Goal: Find specific page/section: Find specific page/section

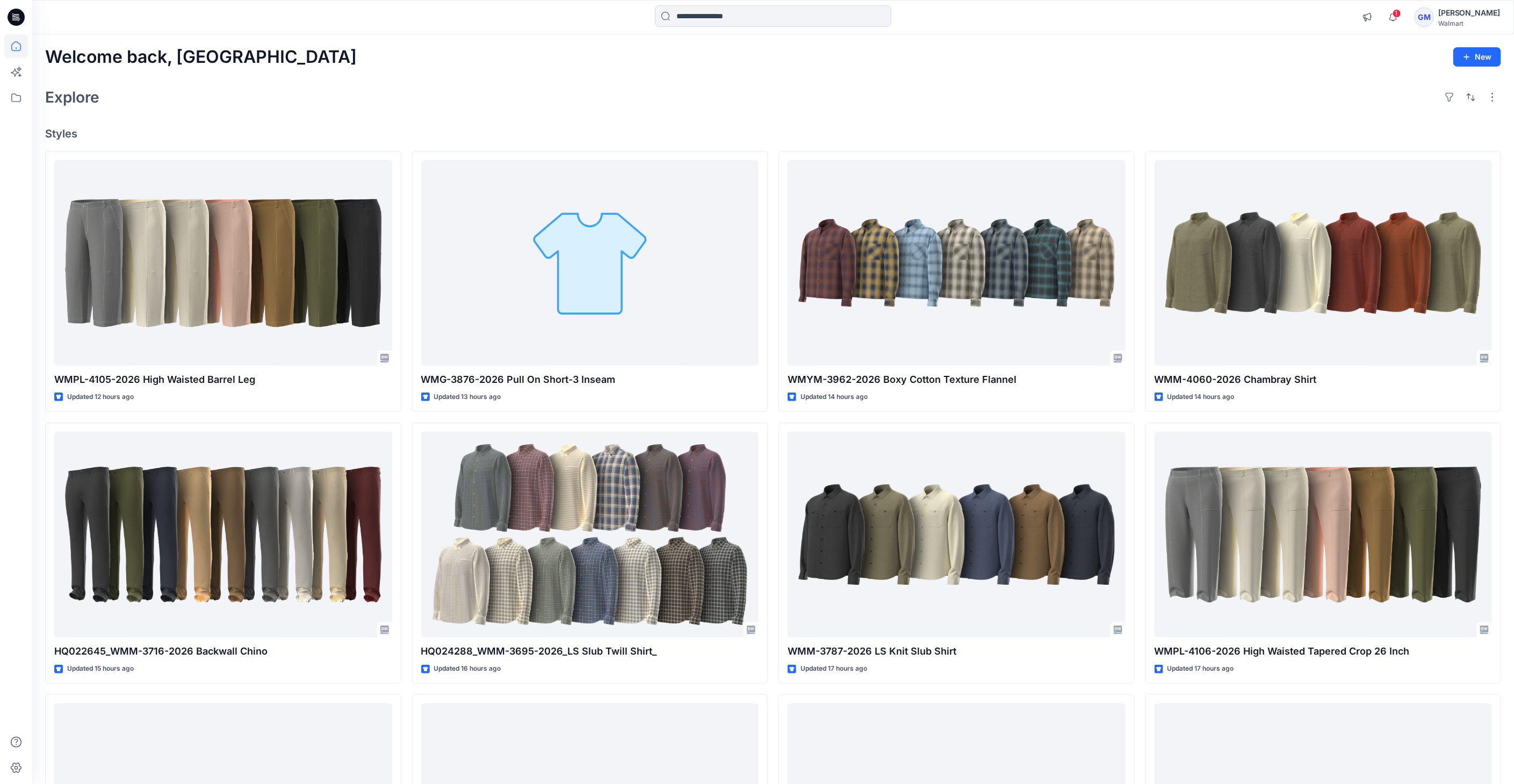
click at [0, 301] on html "1 Notifications Your style WMPL-4105-2026 High Waisted Barrel Leg is ready 12 h…" at bounding box center [757, 484] width 1514 height 969
click at [11, 20] on icon at bounding box center [16, 17] width 17 height 17
click at [11, 99] on icon at bounding box center [16, 97] width 10 height 9
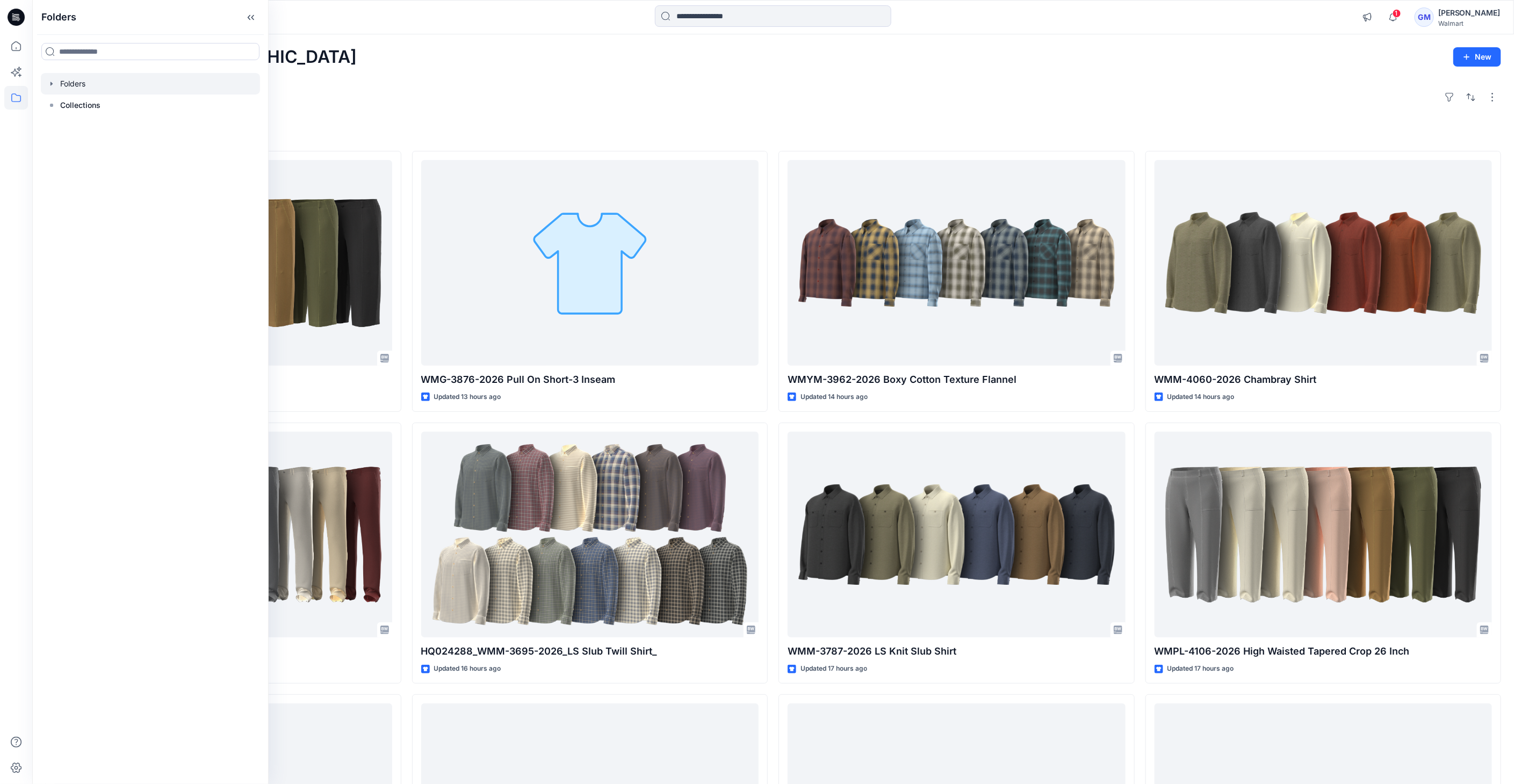
click at [56, 83] on div at bounding box center [150, 84] width 219 height 22
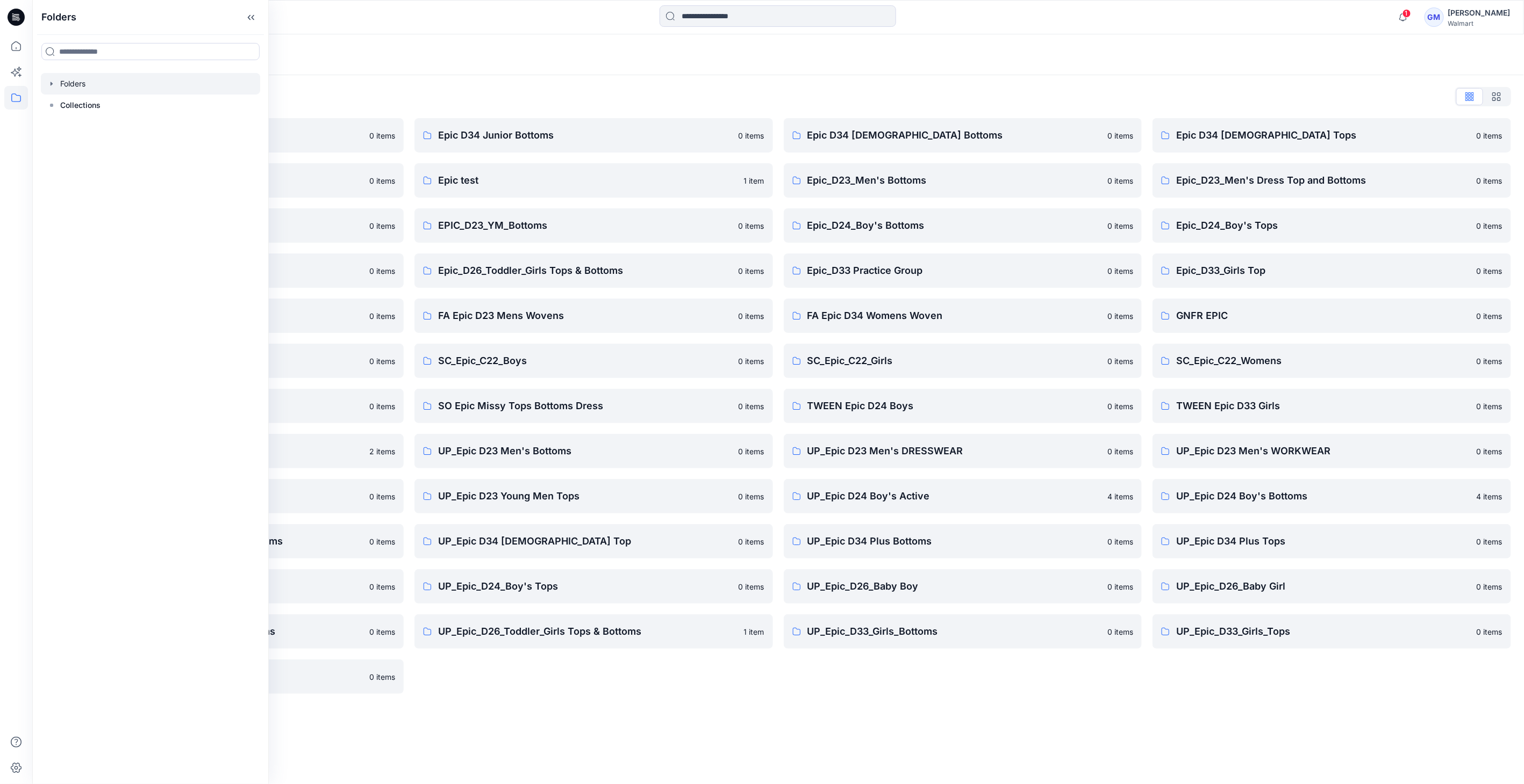
drag, startPoint x: 550, startPoint y: 749, endPoint x: 546, endPoint y: 726, distance: 23.3
click at [549, 747] on div "Folders Folders List Epic D23 Young Men Tops 0 items Epic NYC practice board 0 …" at bounding box center [778, 409] width 1492 height 750
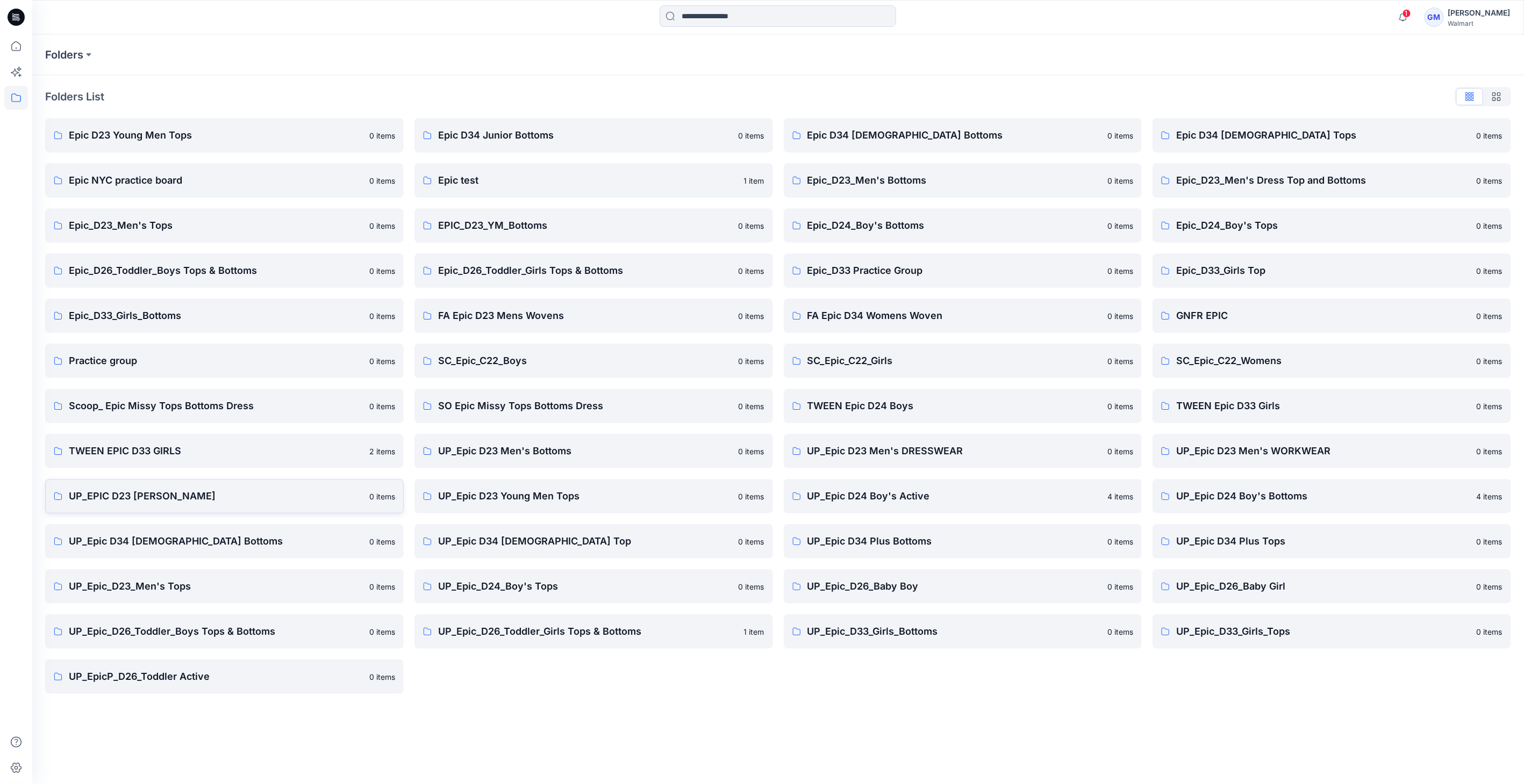
click at [184, 493] on p "UP_EPIC D23 [PERSON_NAME]" at bounding box center [215, 497] width 294 height 15
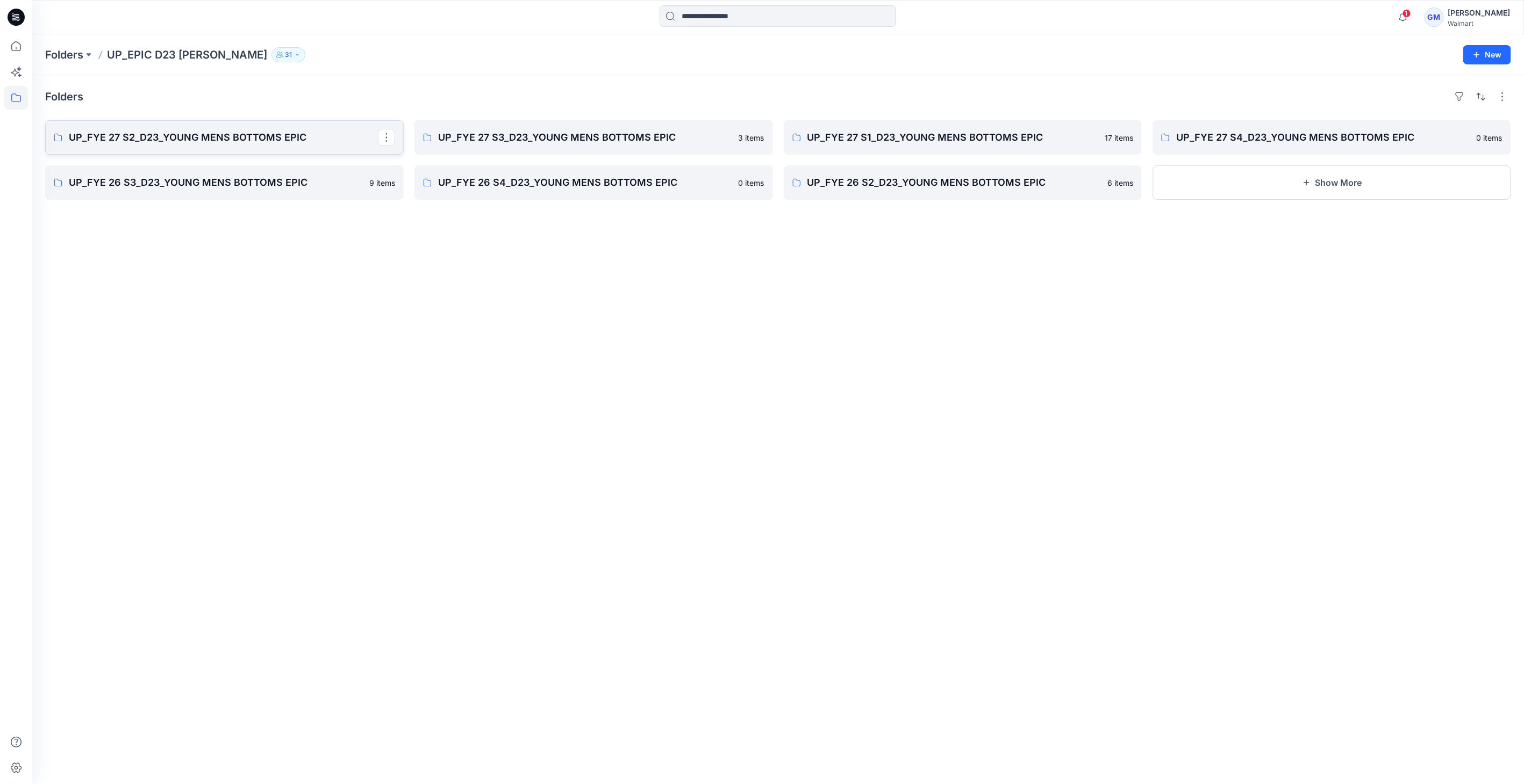
click at [198, 133] on p "UP_FYE 27 S2_D23_YOUNG MENS BOTTOMS EPIC" at bounding box center [223, 138] width 309 height 15
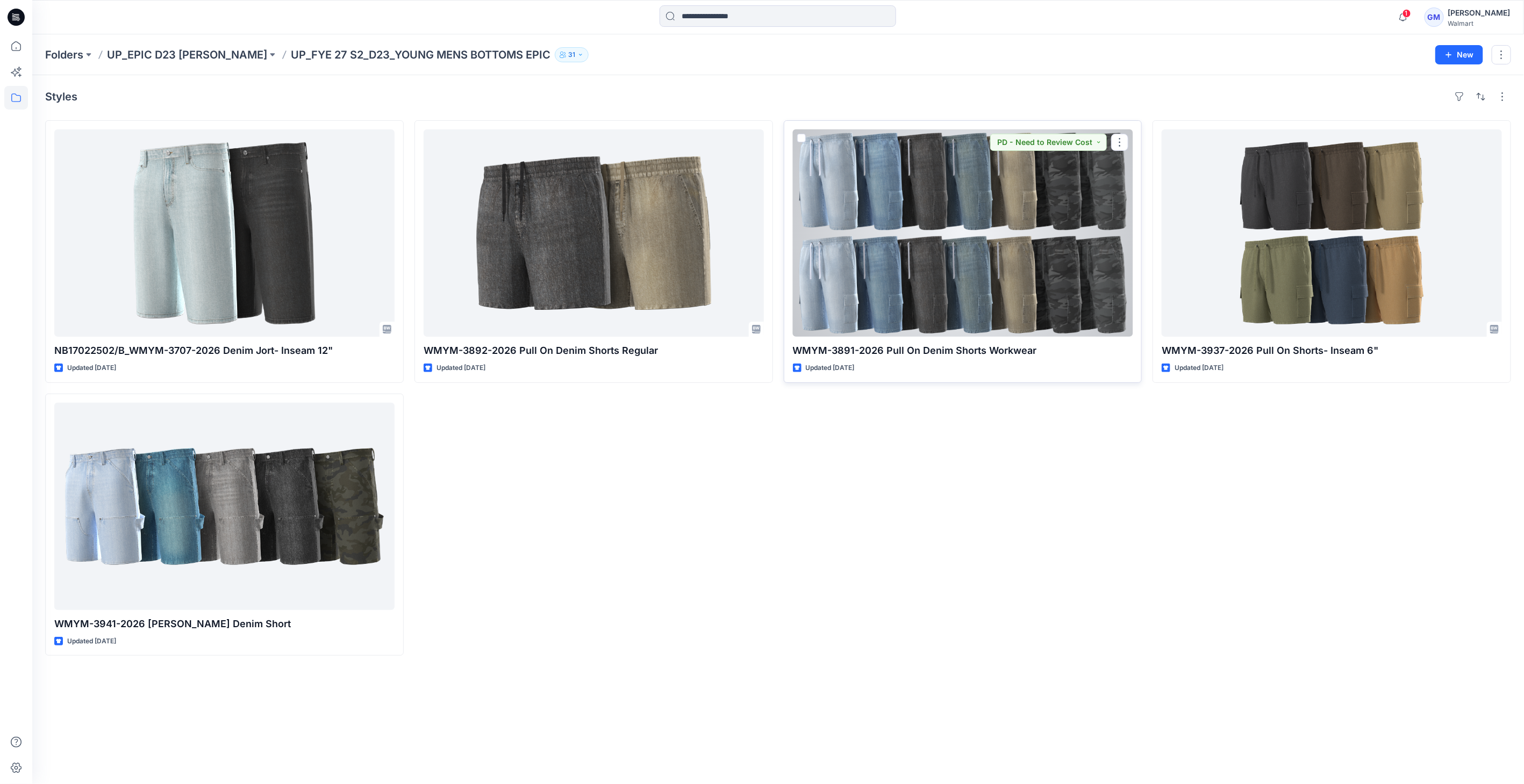
click at [1025, 256] on div at bounding box center [962, 233] width 340 height 207
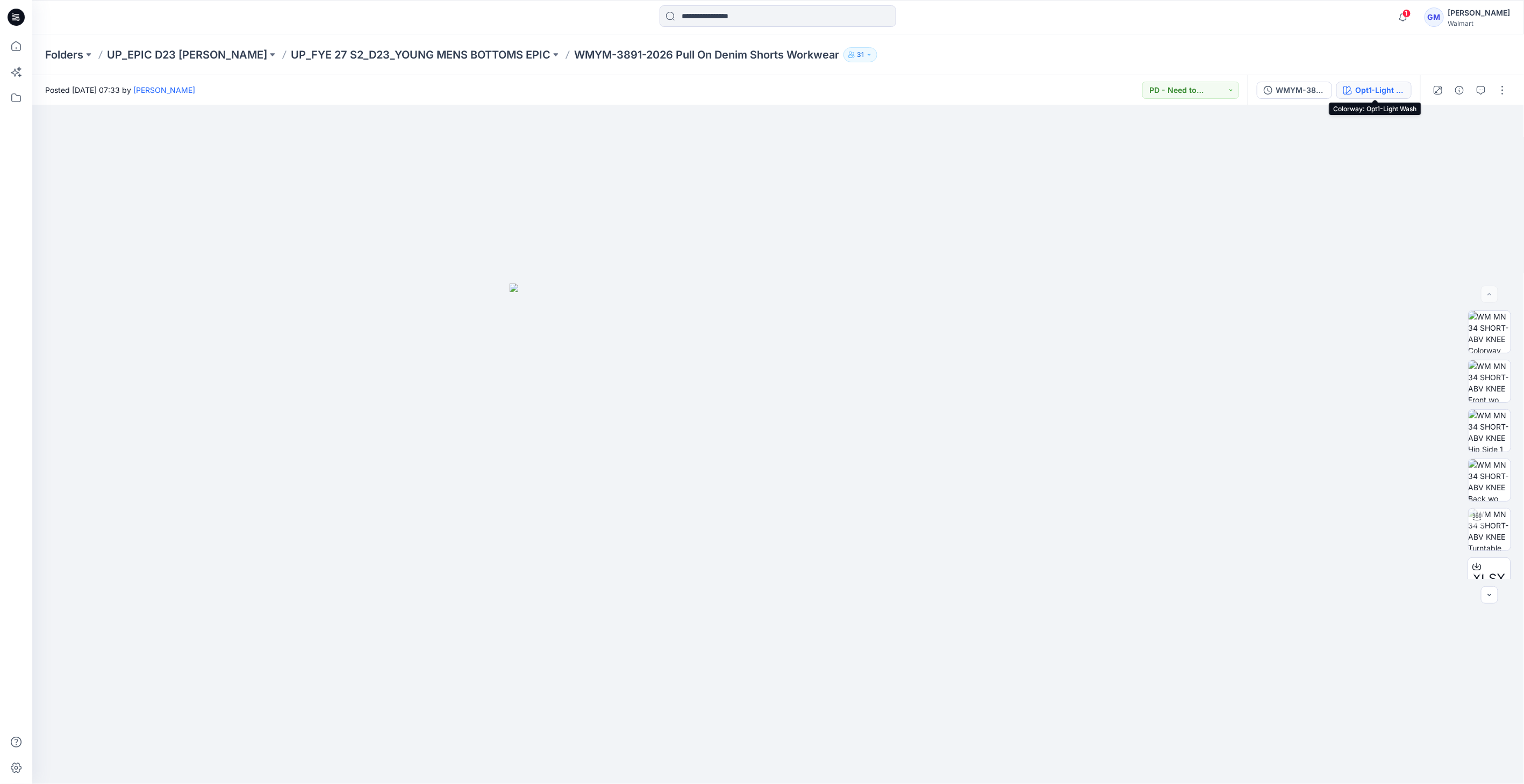
click at [1368, 89] on div "Opt1-Light Wash" at bounding box center [1379, 90] width 49 height 11
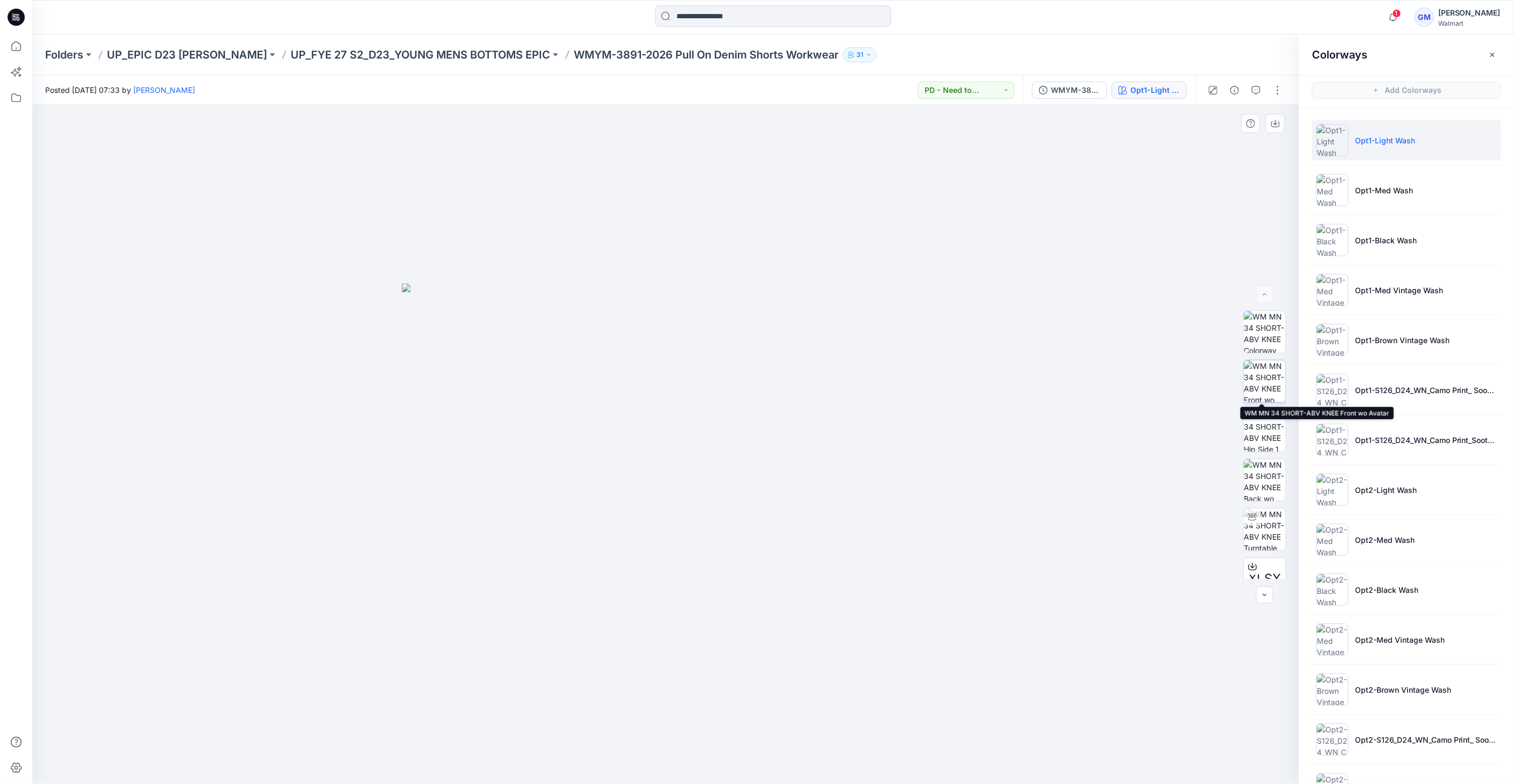
click at [1270, 388] on img at bounding box center [1265, 382] width 42 height 42
click at [1260, 526] on img at bounding box center [1265, 530] width 42 height 42
drag, startPoint x: 714, startPoint y: 739, endPoint x: 806, endPoint y: 583, distance: 181.1
click at [631, 737] on icon at bounding box center [667, 753] width 325 height 40
click at [1336, 487] on img at bounding box center [1332, 490] width 32 height 32
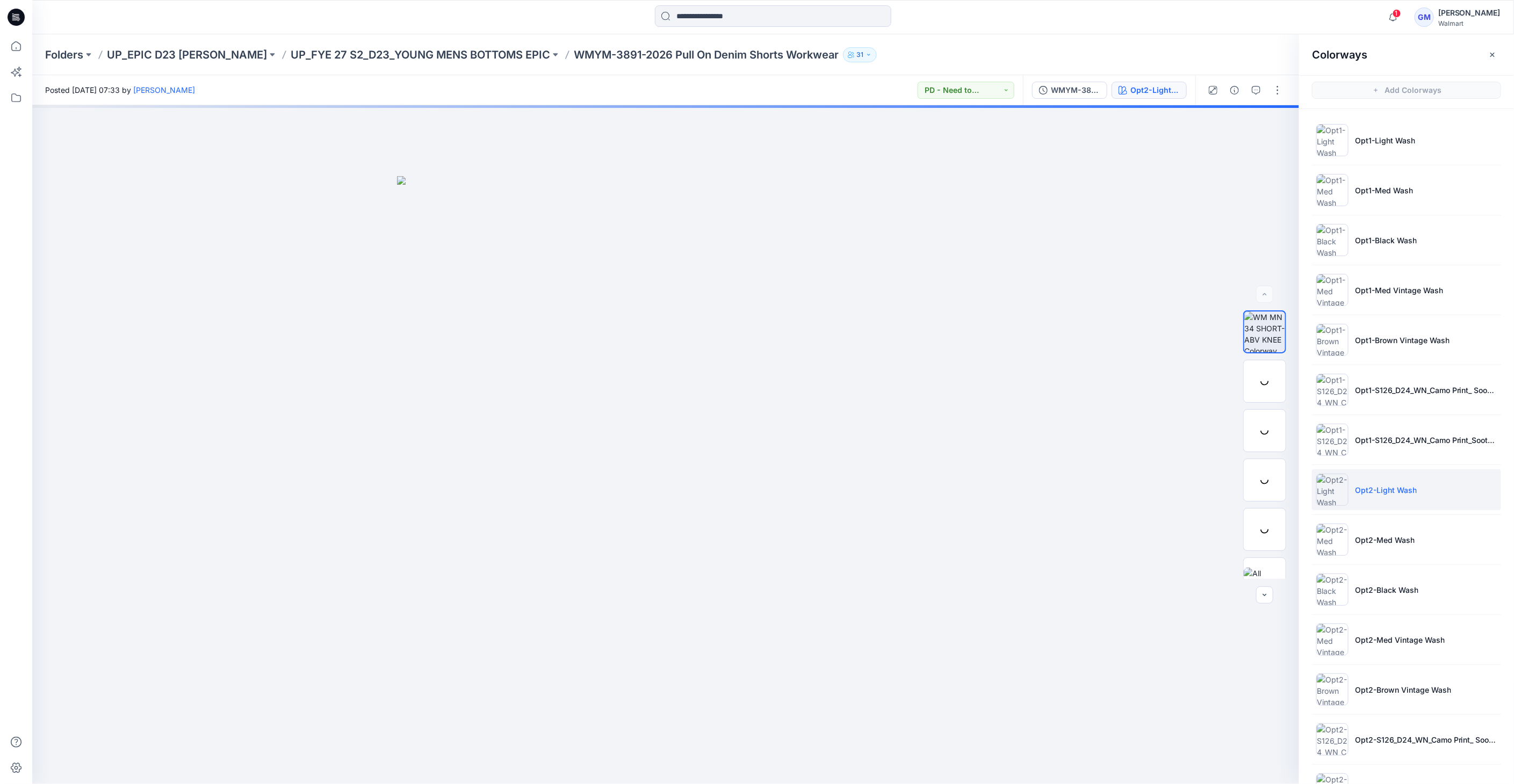
click at [1330, 488] on img at bounding box center [1332, 490] width 32 height 32
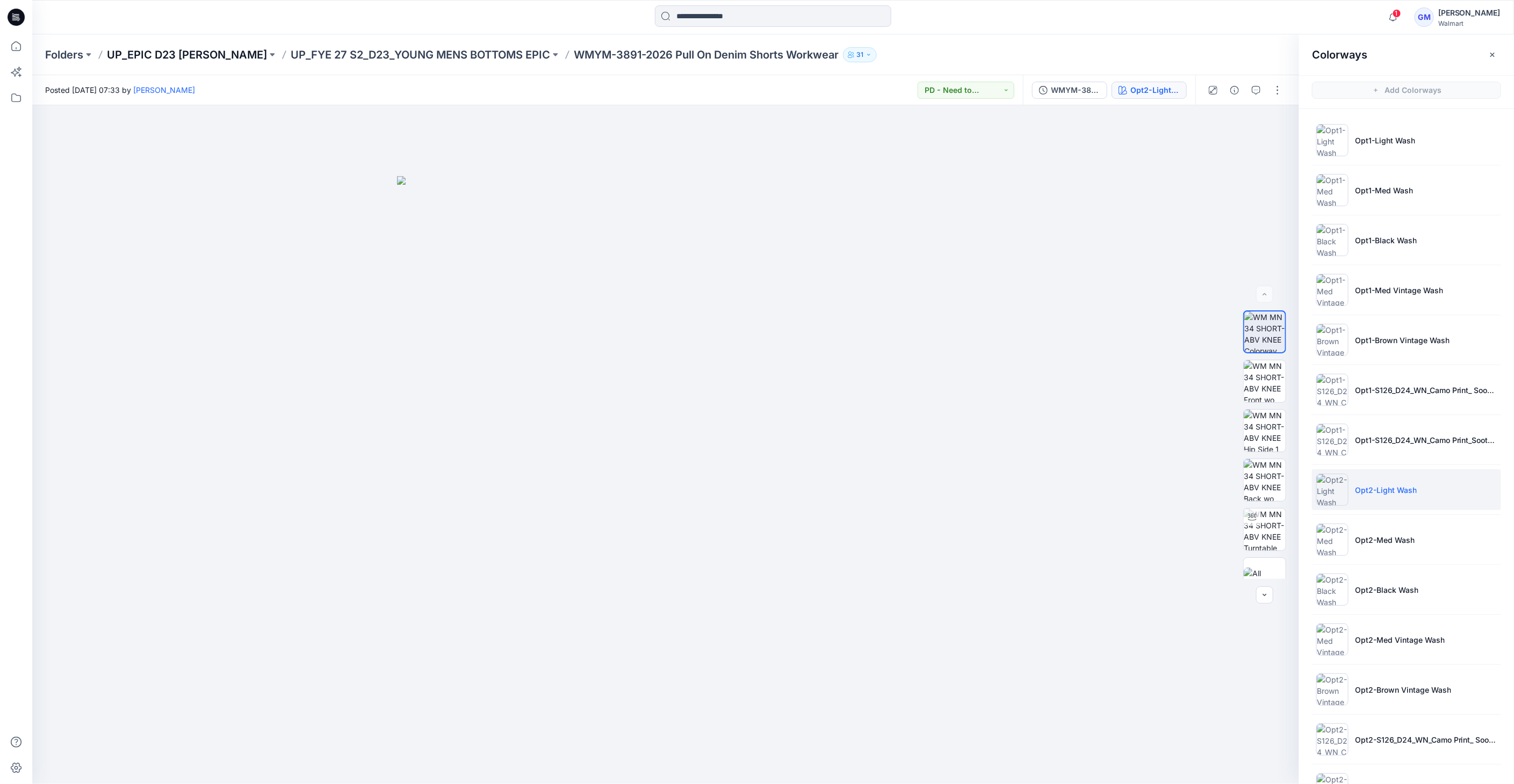
click at [192, 56] on p "UP_EPIC D23 [PERSON_NAME]" at bounding box center [187, 55] width 160 height 15
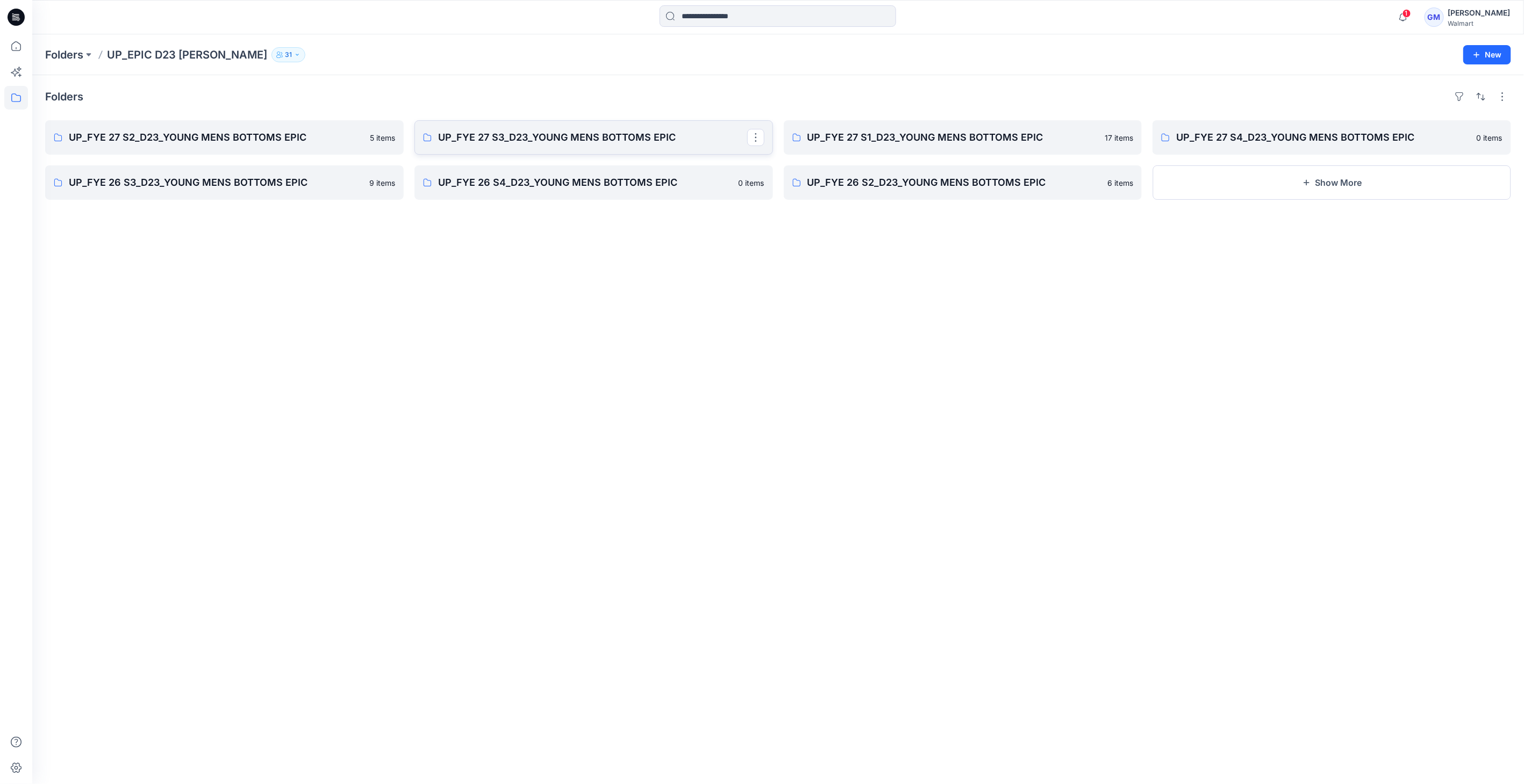
click at [567, 147] on link "UP_FYE 27 S3_D23_YOUNG MENS BOTTOMS EPIC" at bounding box center [593, 137] width 359 height 34
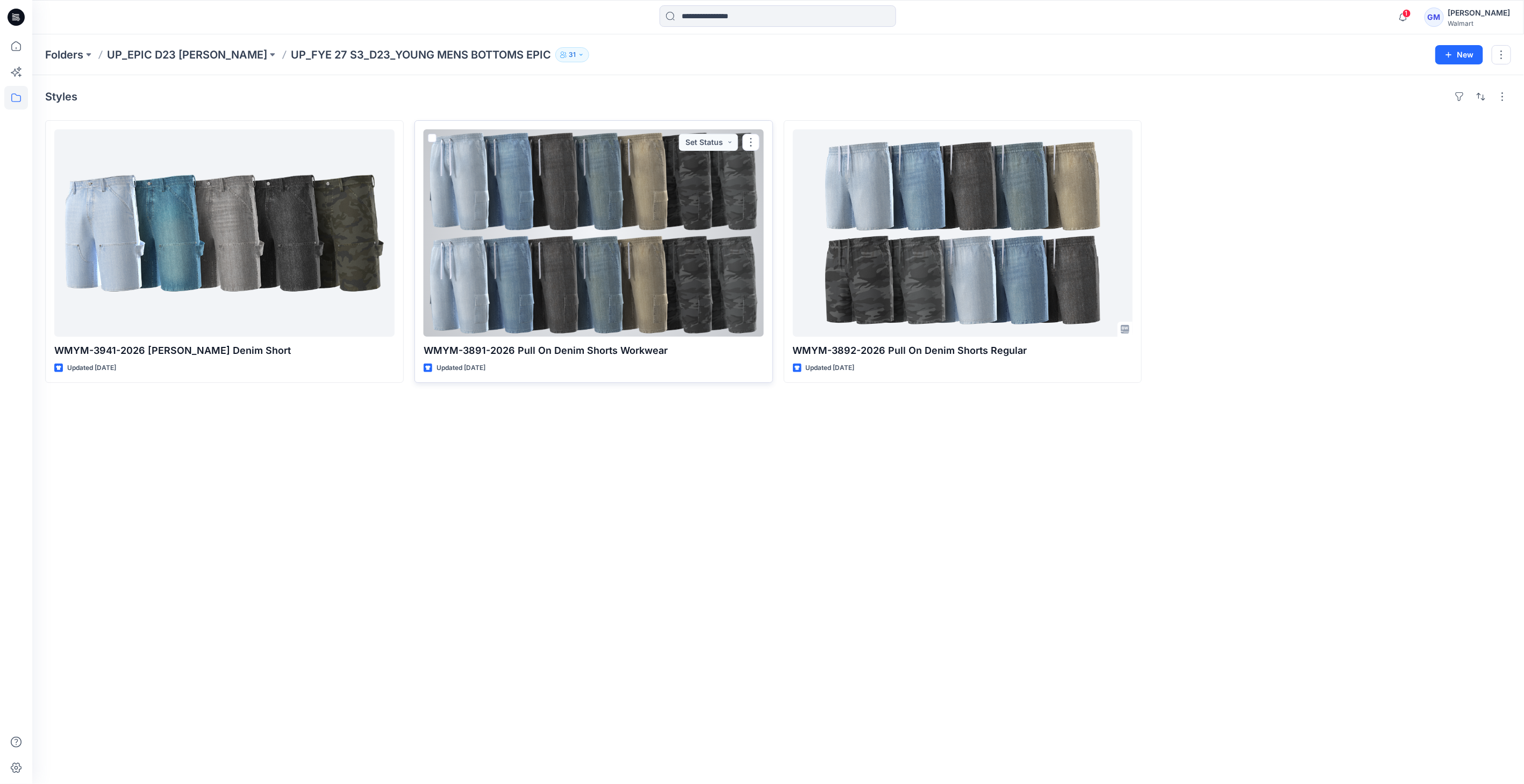
click at [577, 281] on div at bounding box center [593, 233] width 340 height 207
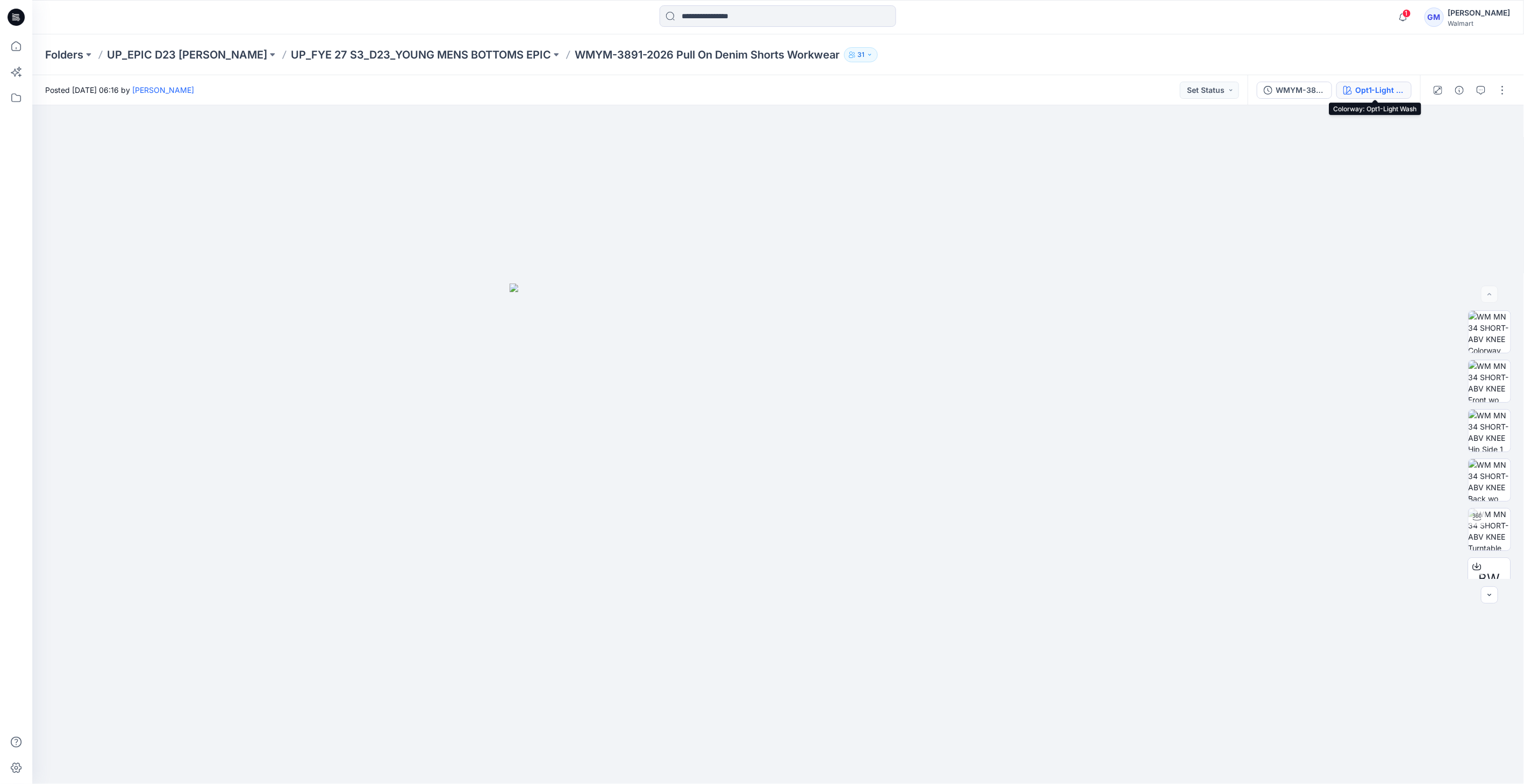
click at [1400, 87] on div "Opt1-Light Wash" at bounding box center [1379, 90] width 49 height 11
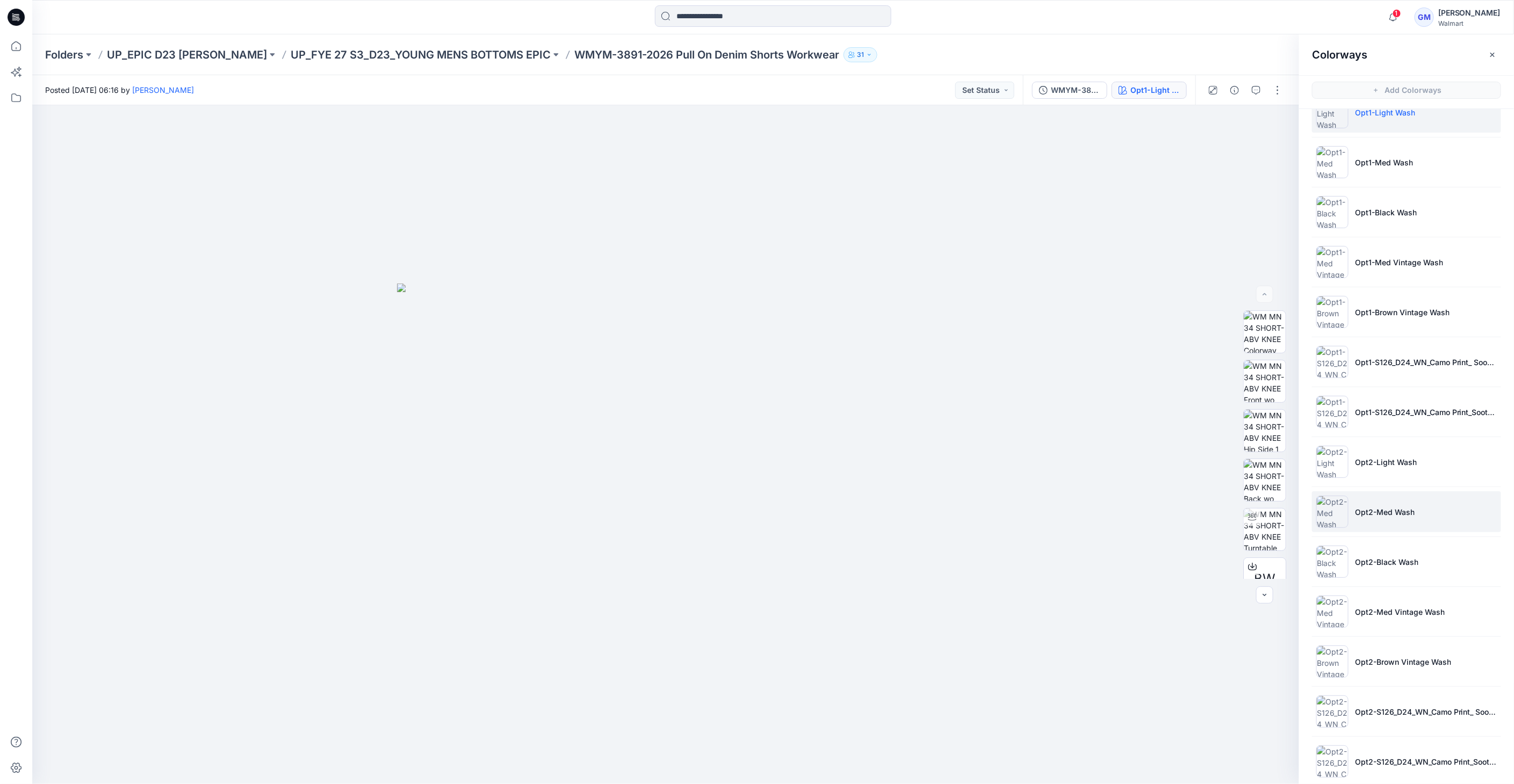
scroll to position [40, 0]
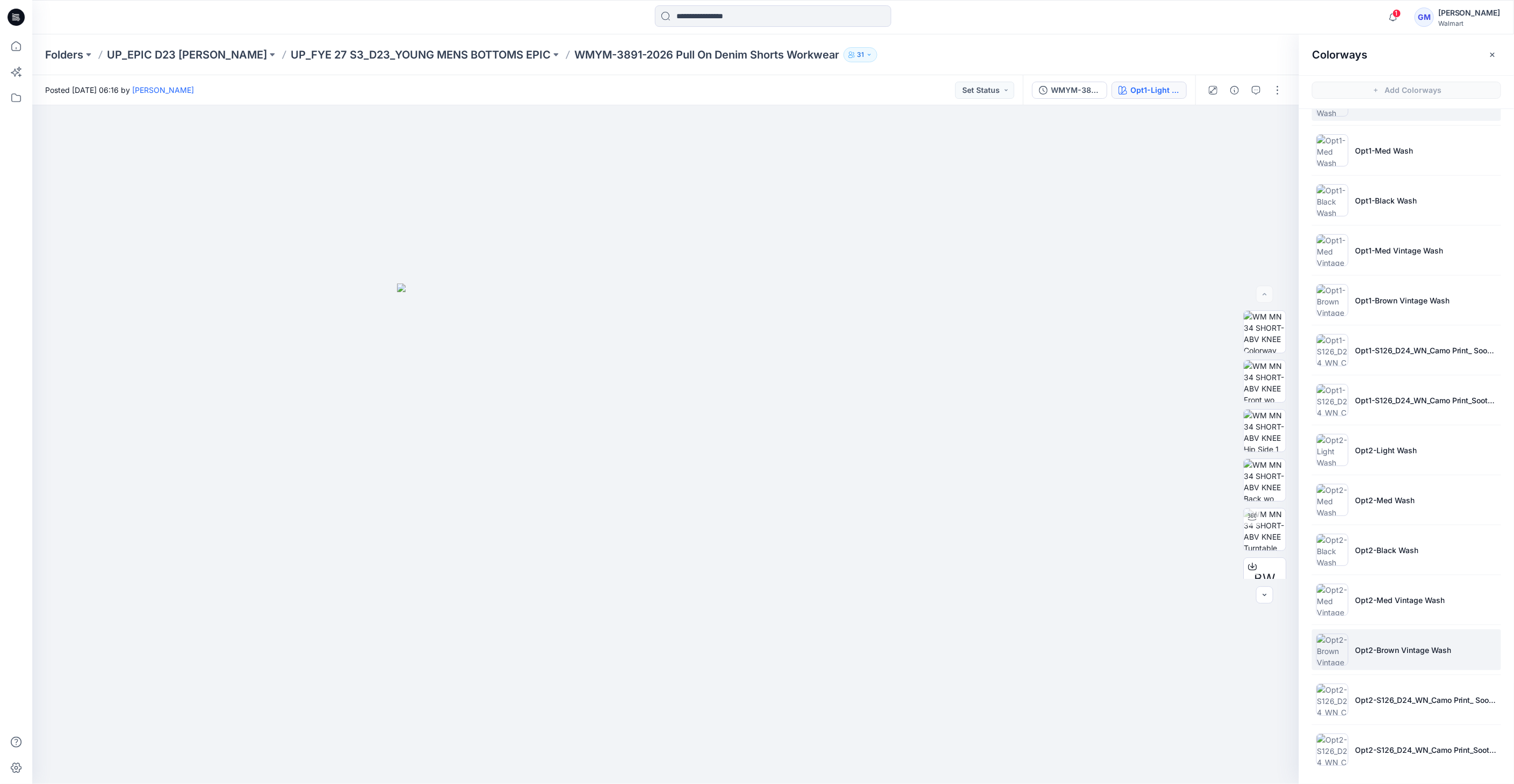
click at [1408, 647] on p "Opt2-Brown Vintage Wash" at bounding box center [1403, 650] width 96 height 11
drag, startPoint x: 1250, startPoint y: 541, endPoint x: 1230, endPoint y: 551, distance: 22.4
click at [1251, 540] on img at bounding box center [1265, 530] width 42 height 42
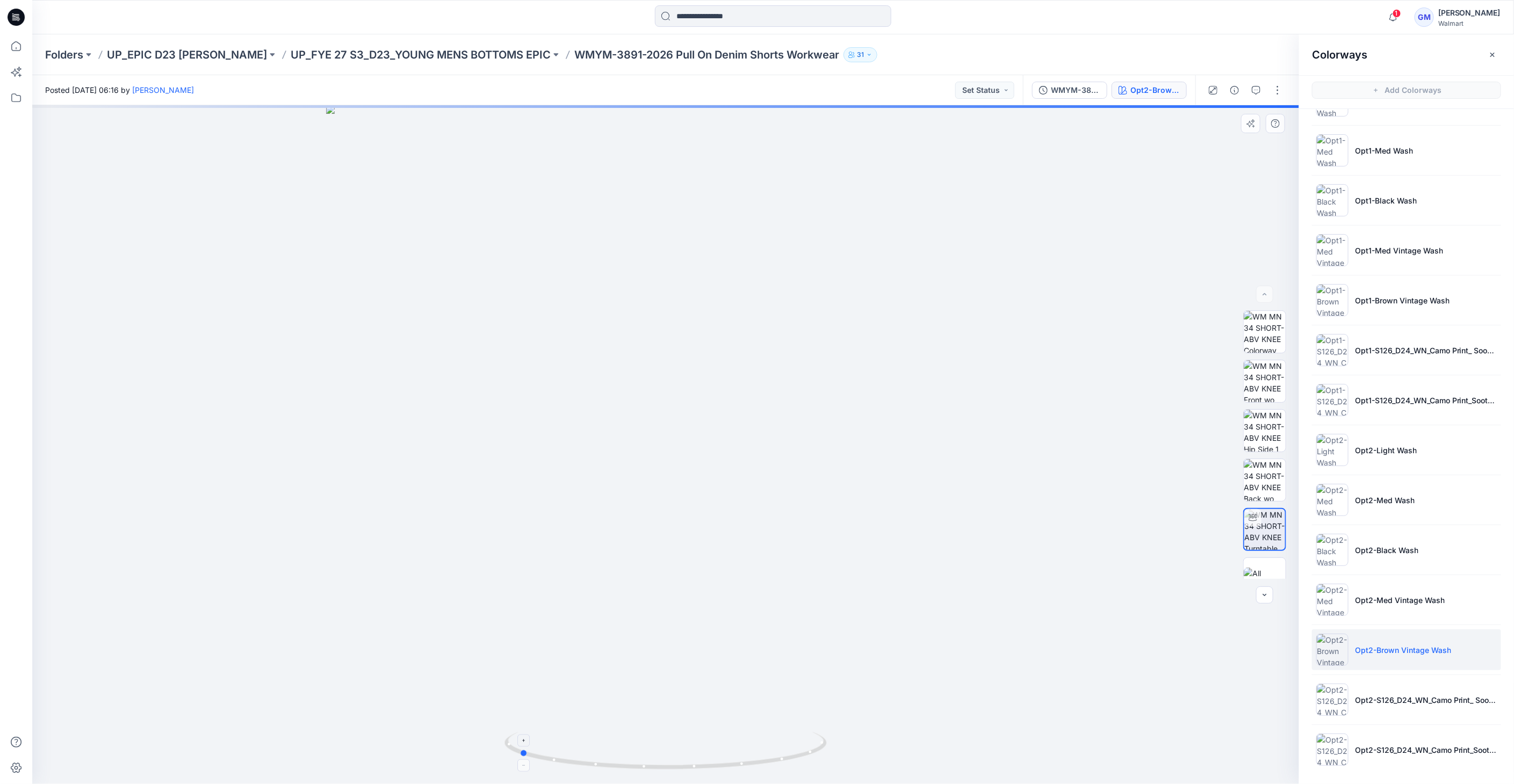
drag, startPoint x: 714, startPoint y: 781, endPoint x: 576, endPoint y: 753, distance: 140.8
click at [565, 763] on div at bounding box center [665, 445] width 1267 height 679
drag, startPoint x: 806, startPoint y: 383, endPoint x: 805, endPoint y: 394, distance: 11.0
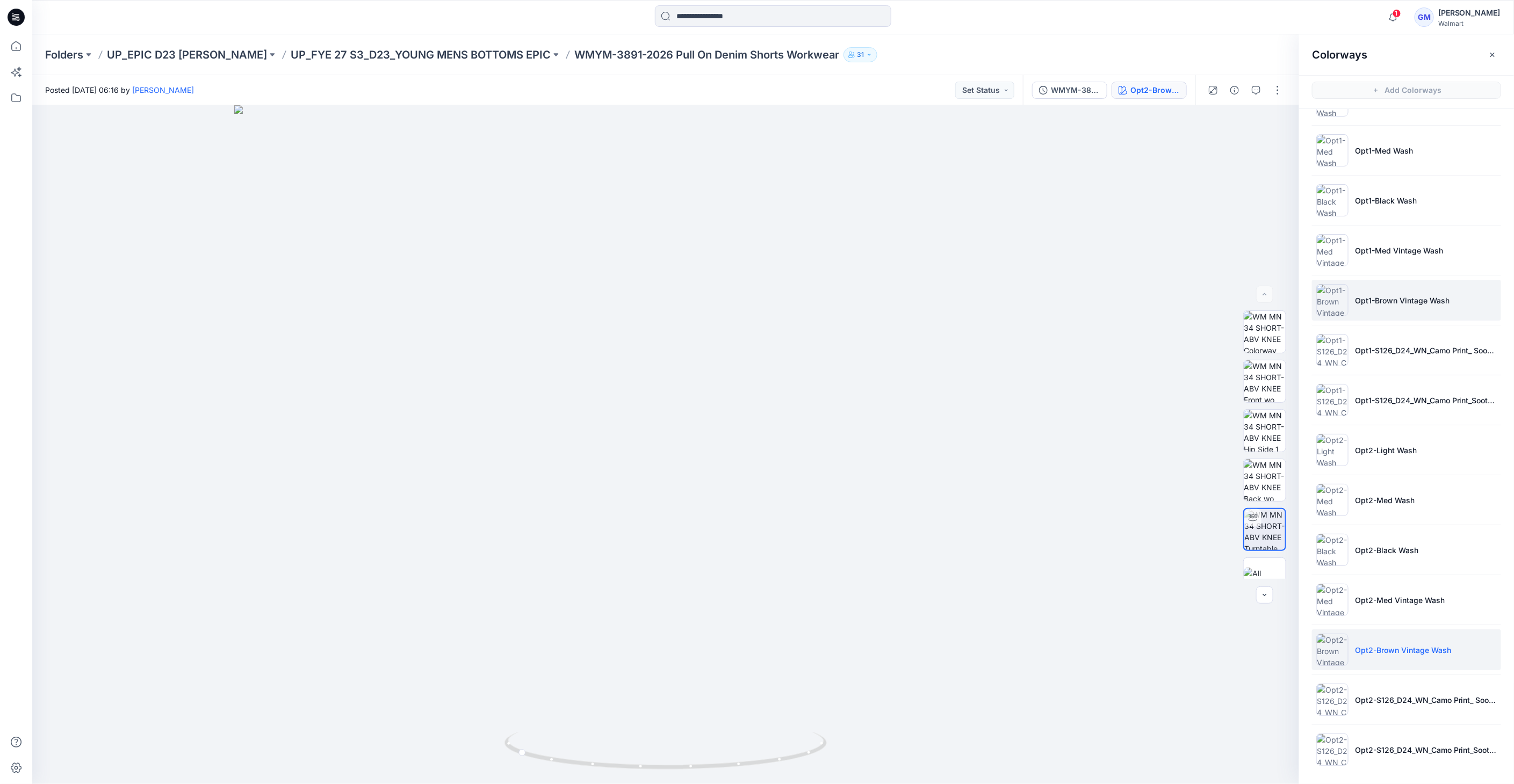
click at [1331, 309] on img at bounding box center [1332, 301] width 32 height 32
click at [1333, 307] on img at bounding box center [1332, 301] width 32 height 32
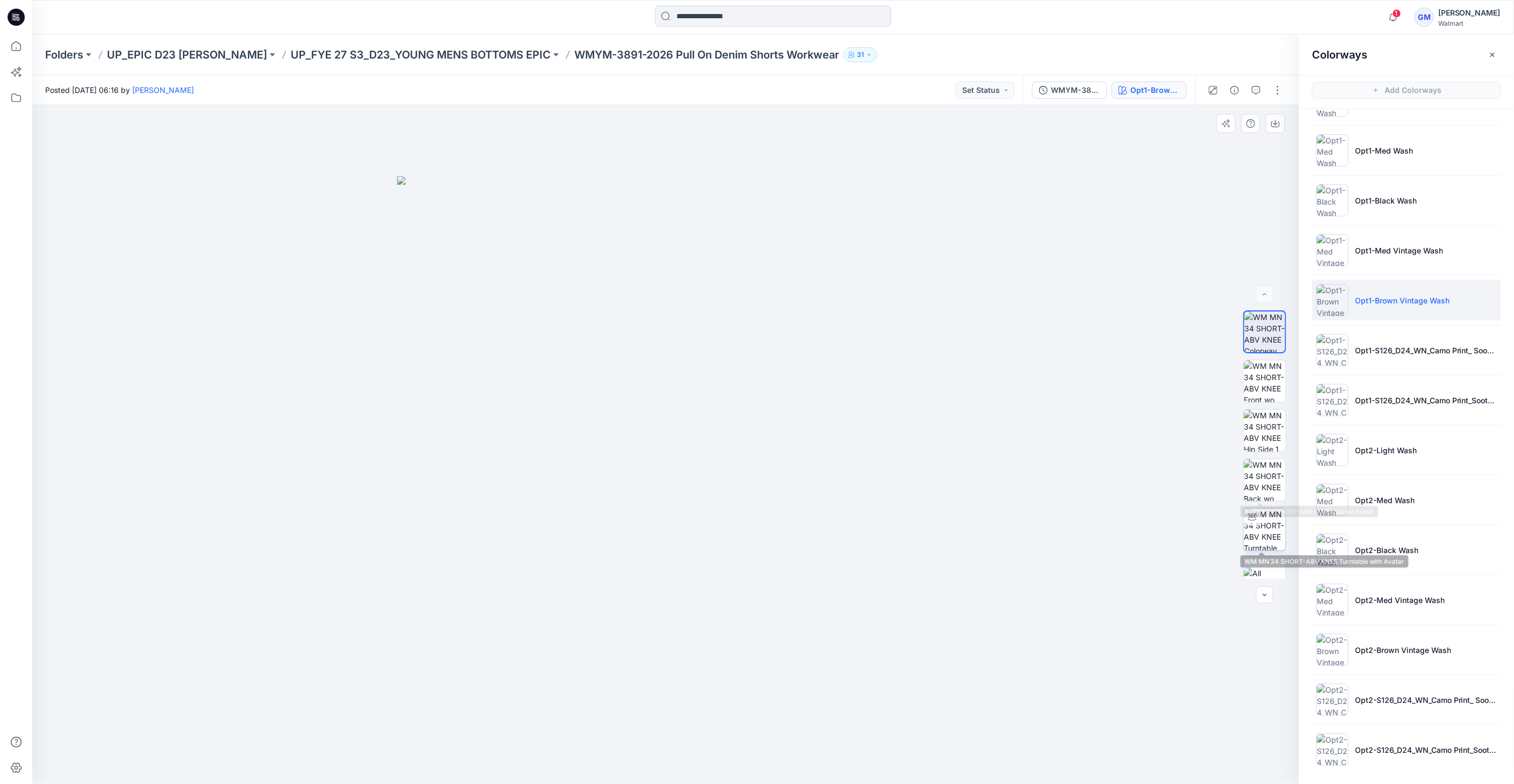
click at [1249, 519] on icon at bounding box center [1251, 517] width 9 height 9
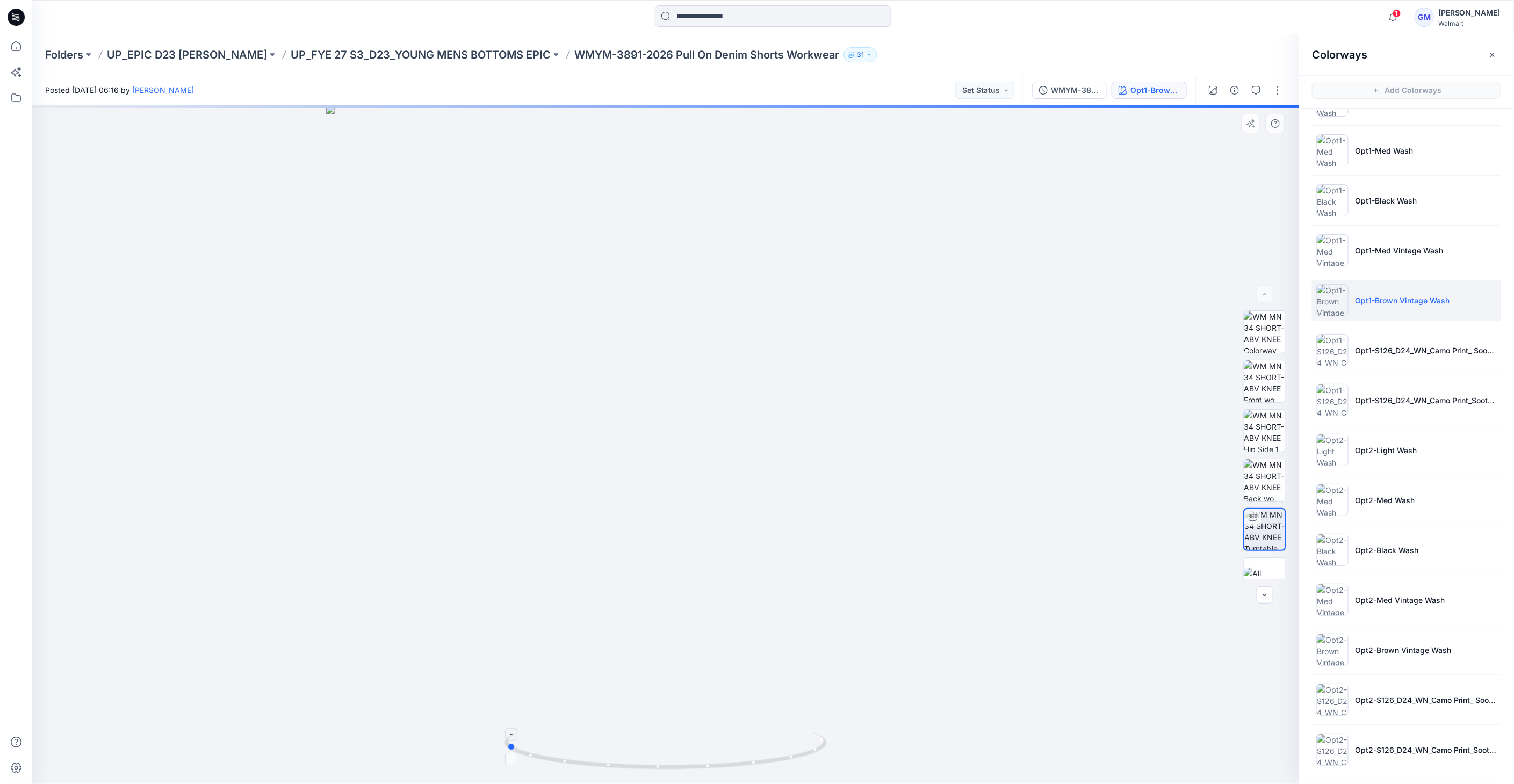
drag, startPoint x: 678, startPoint y: 761, endPoint x: 519, endPoint y: 761, distance: 159.0
click at [519, 761] on icon at bounding box center [667, 753] width 325 height 40
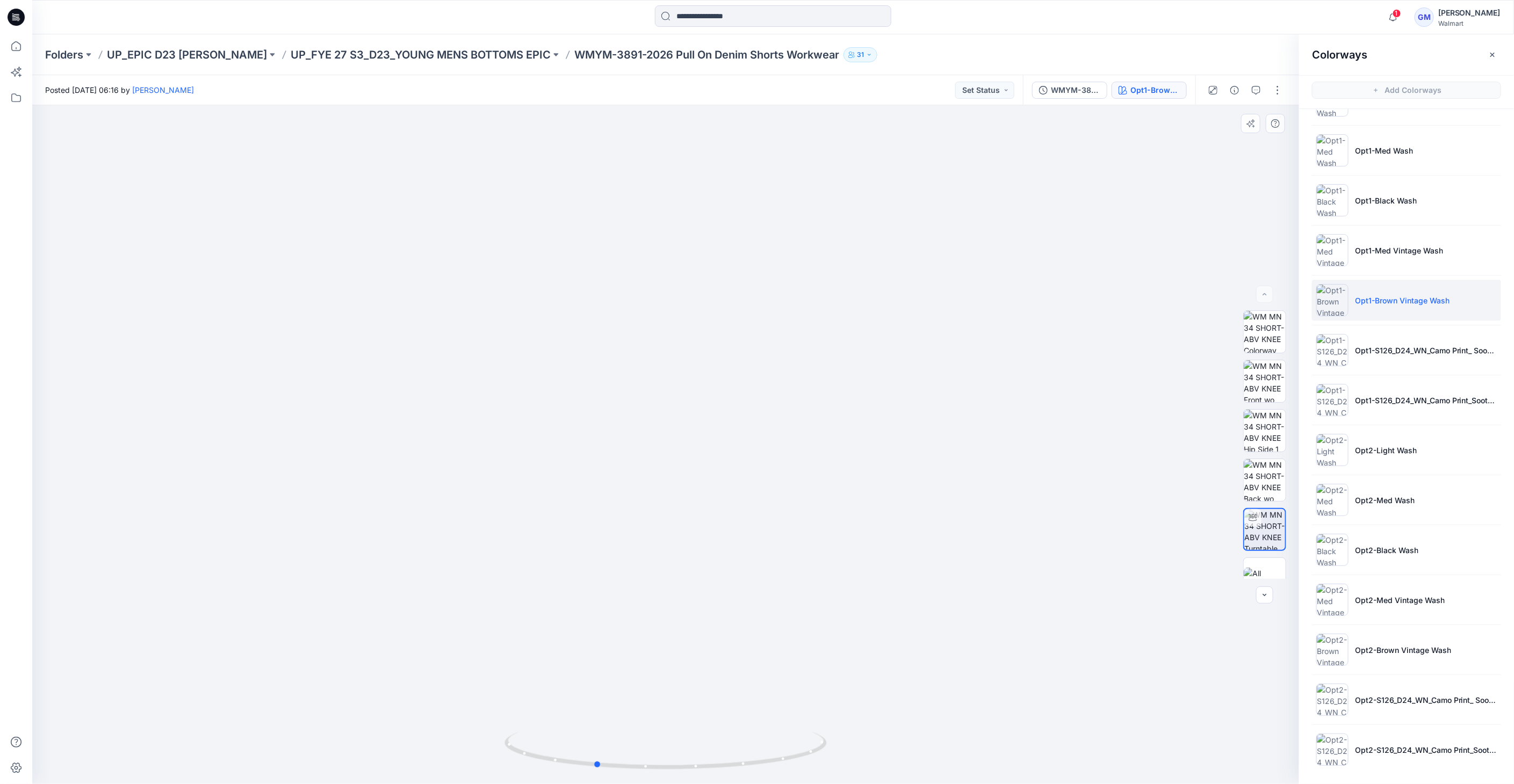
drag, startPoint x: 539, startPoint y: 759, endPoint x: 837, endPoint y: 617, distance: 330.1
click at [628, 754] on icon at bounding box center [667, 753] width 325 height 40
click at [1180, 99] on div "WMYM-3891-2026 Pull On Denim Shorts Workwear_Full Colorway Opt1-Brown Vintage W…" at bounding box center [1109, 90] width 172 height 30
click at [1179, 86] on div "Opt1-Brown Vintage Wash" at bounding box center [1155, 90] width 49 height 11
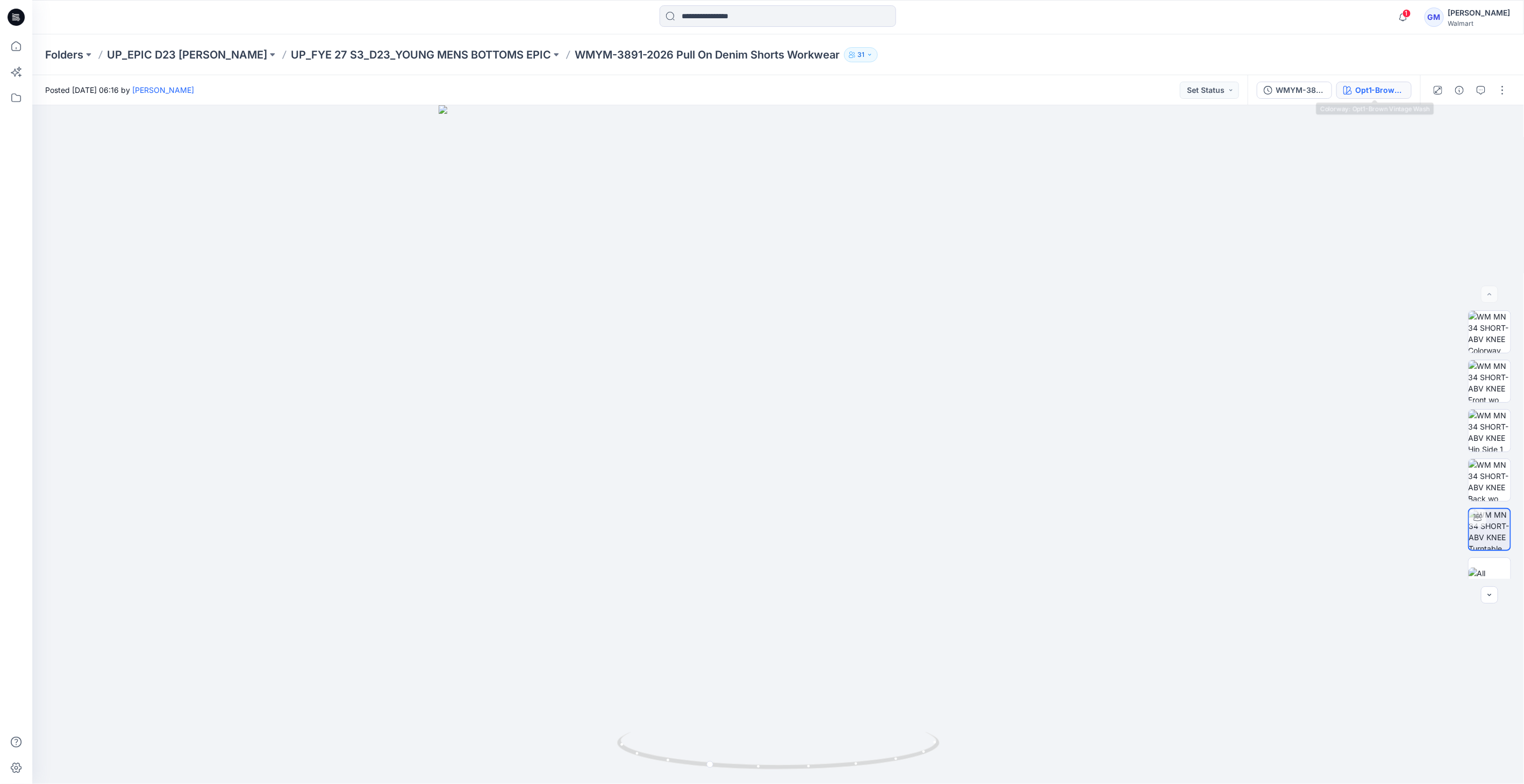
click at [1406, 95] on button "Opt1-Brown Vintage Wash" at bounding box center [1374, 90] width 75 height 17
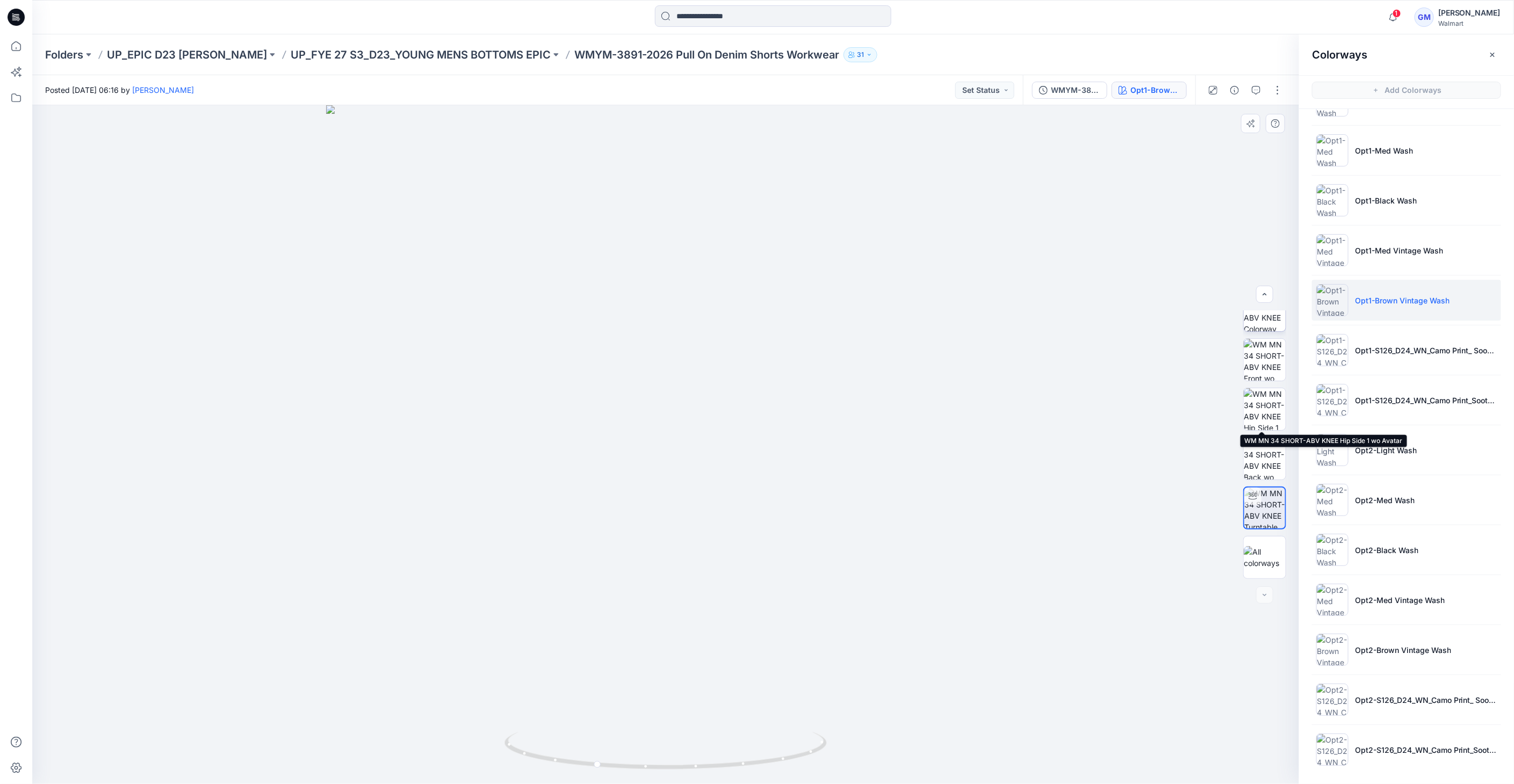
scroll to position [0, 0]
drag, startPoint x: 1275, startPoint y: 324, endPoint x: 1275, endPoint y: 372, distance: 48.0
click at [1275, 325] on img at bounding box center [1265, 332] width 42 height 42
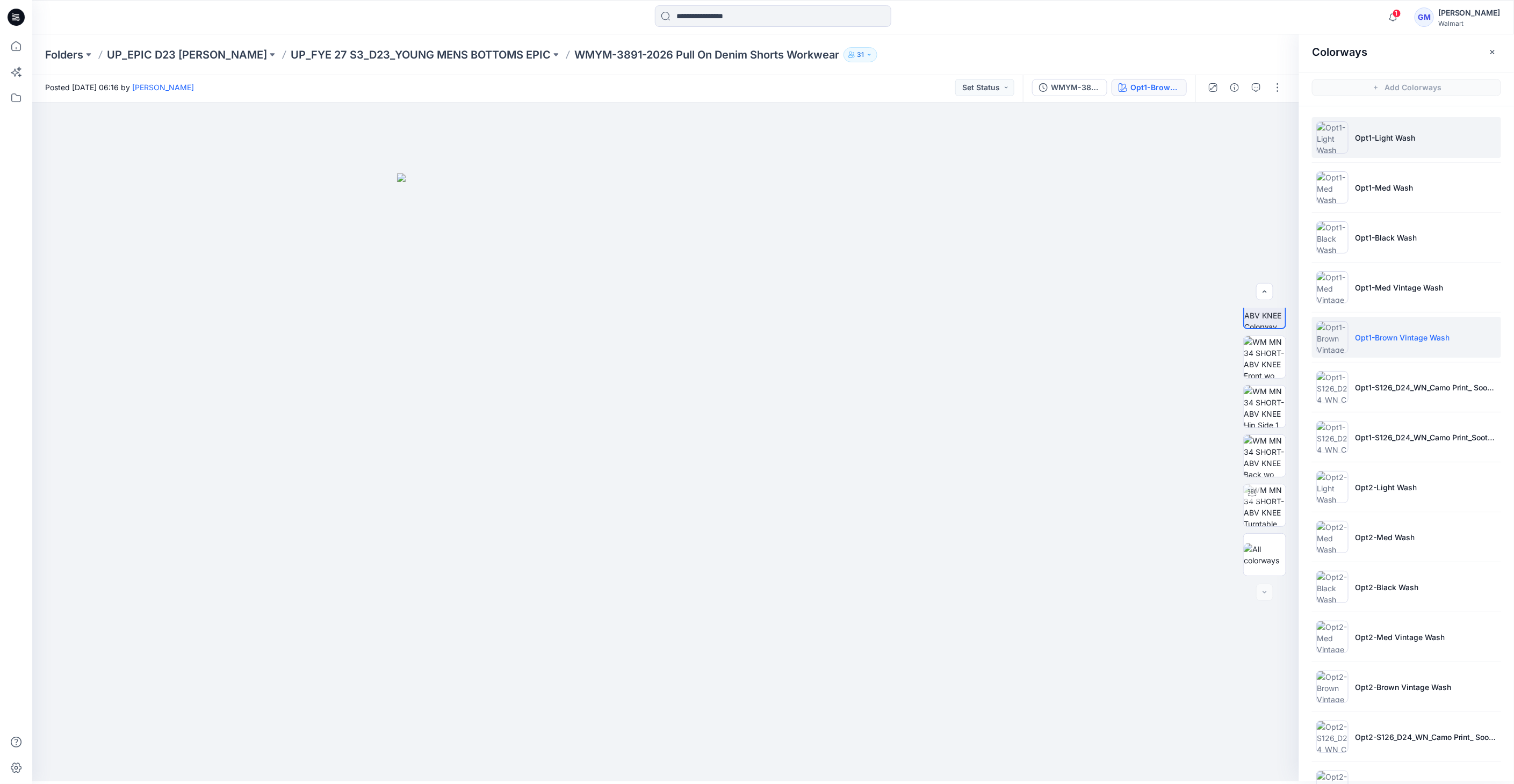
click at [1351, 130] on li "Opt1-Light Wash" at bounding box center [1406, 137] width 189 height 41
click at [1338, 135] on img at bounding box center [1332, 138] width 32 height 32
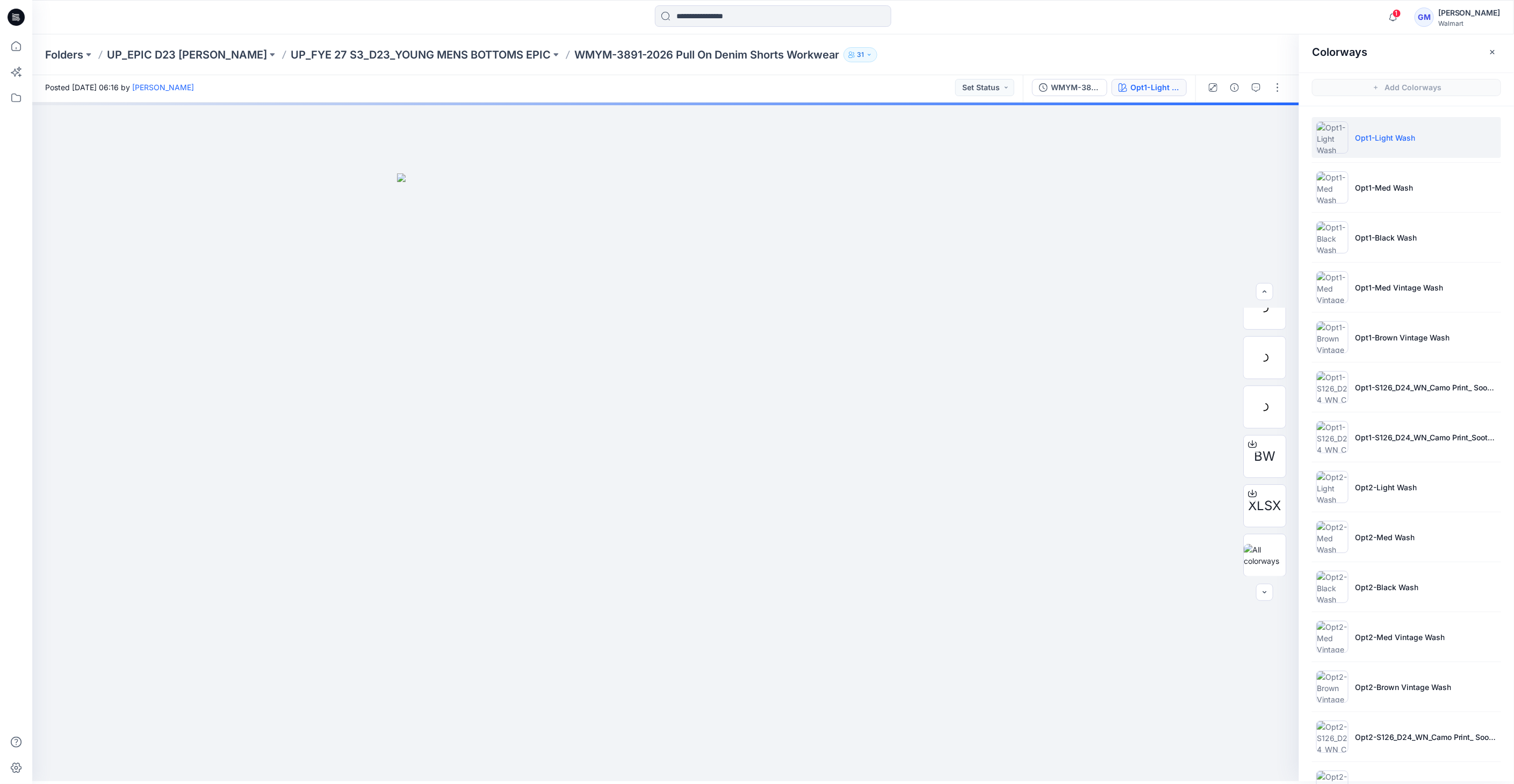
click at [1330, 136] on img at bounding box center [1332, 138] width 32 height 32
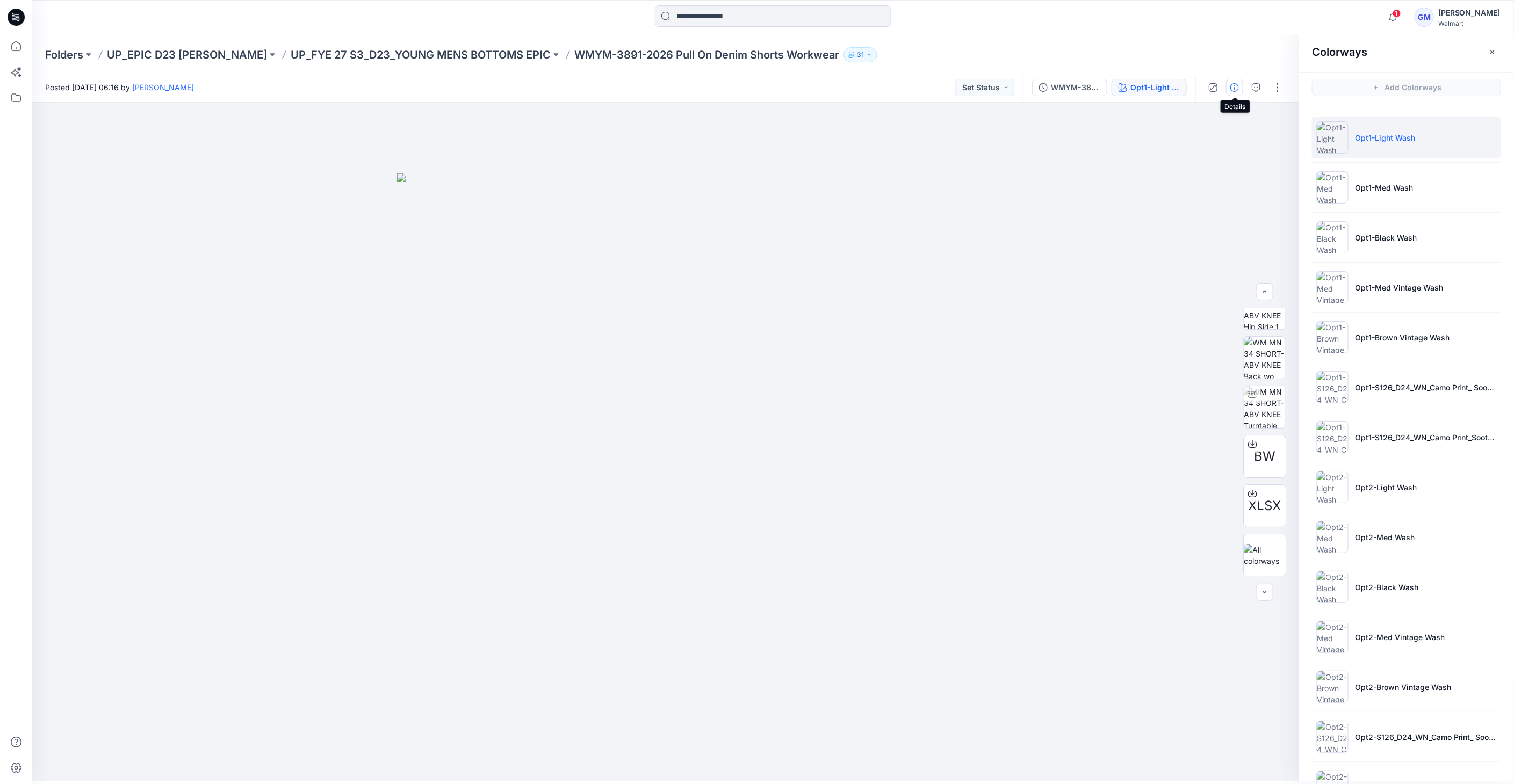
click at [1239, 89] on button "button" at bounding box center [1234, 88] width 17 height 17
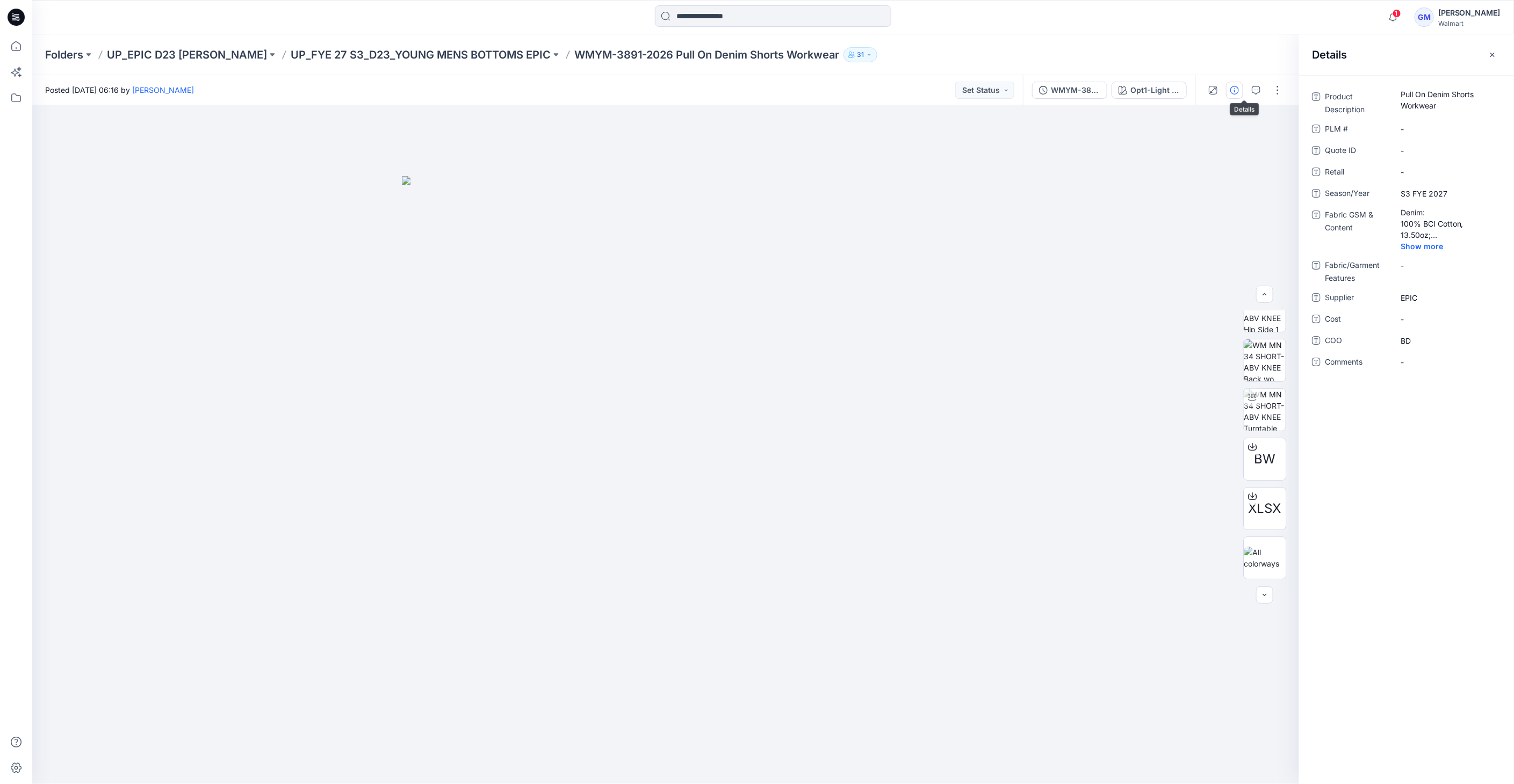
scroll to position [0, 0]
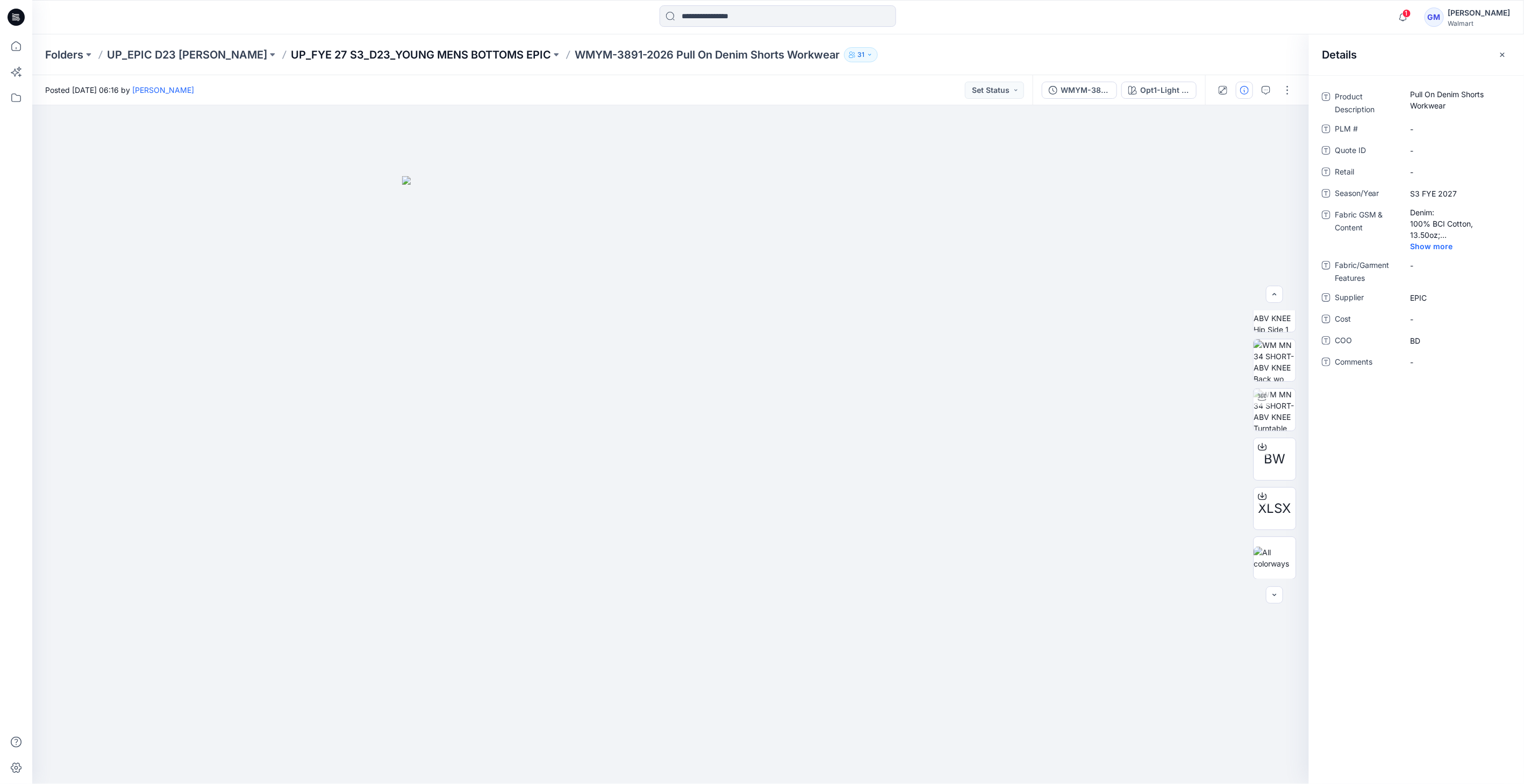
click at [402, 54] on p "UP_FYE 27 S3_D23_YOUNG MENS BOTTOMS EPIC" at bounding box center [420, 55] width 260 height 15
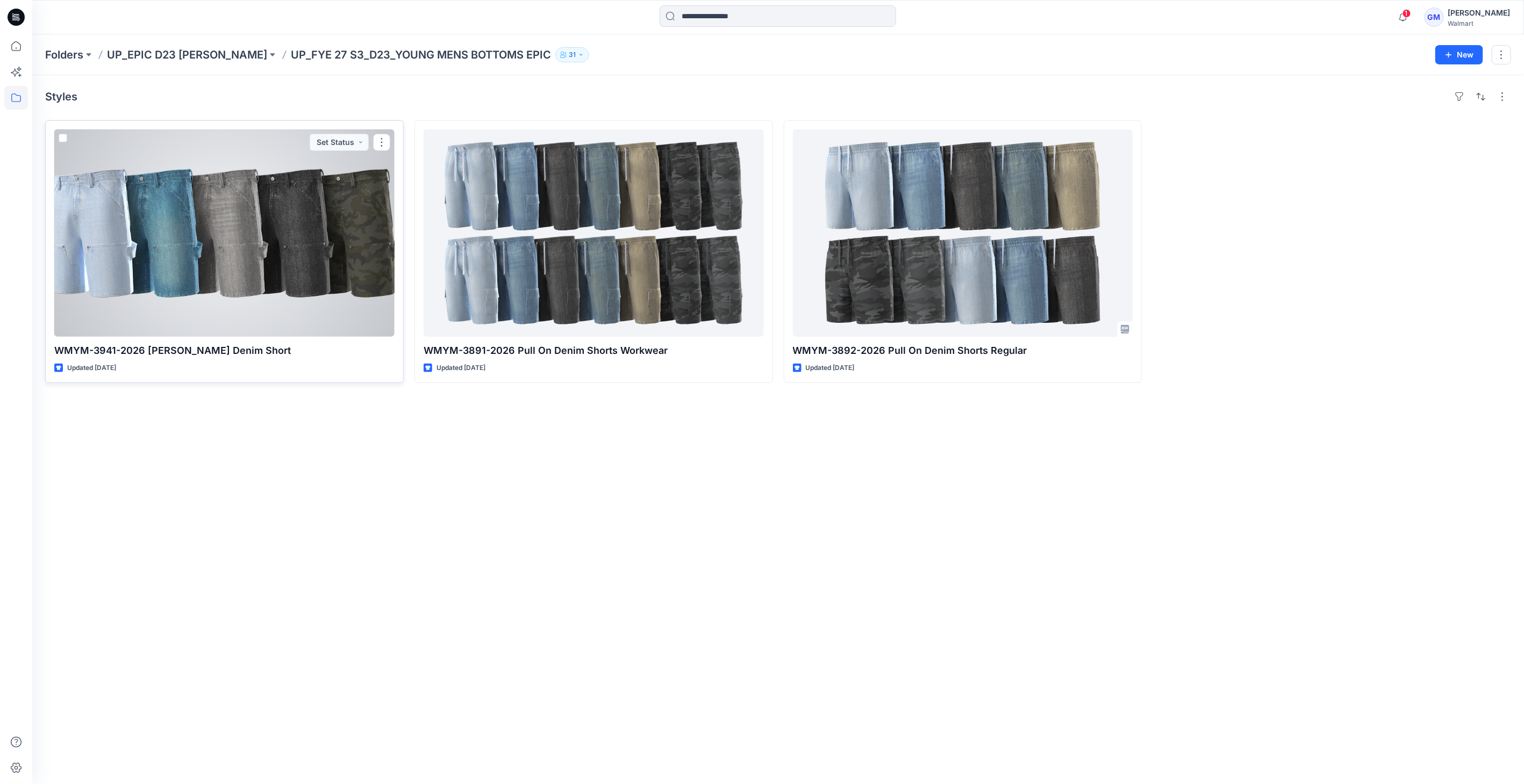
click at [345, 226] on div at bounding box center [224, 233] width 340 height 207
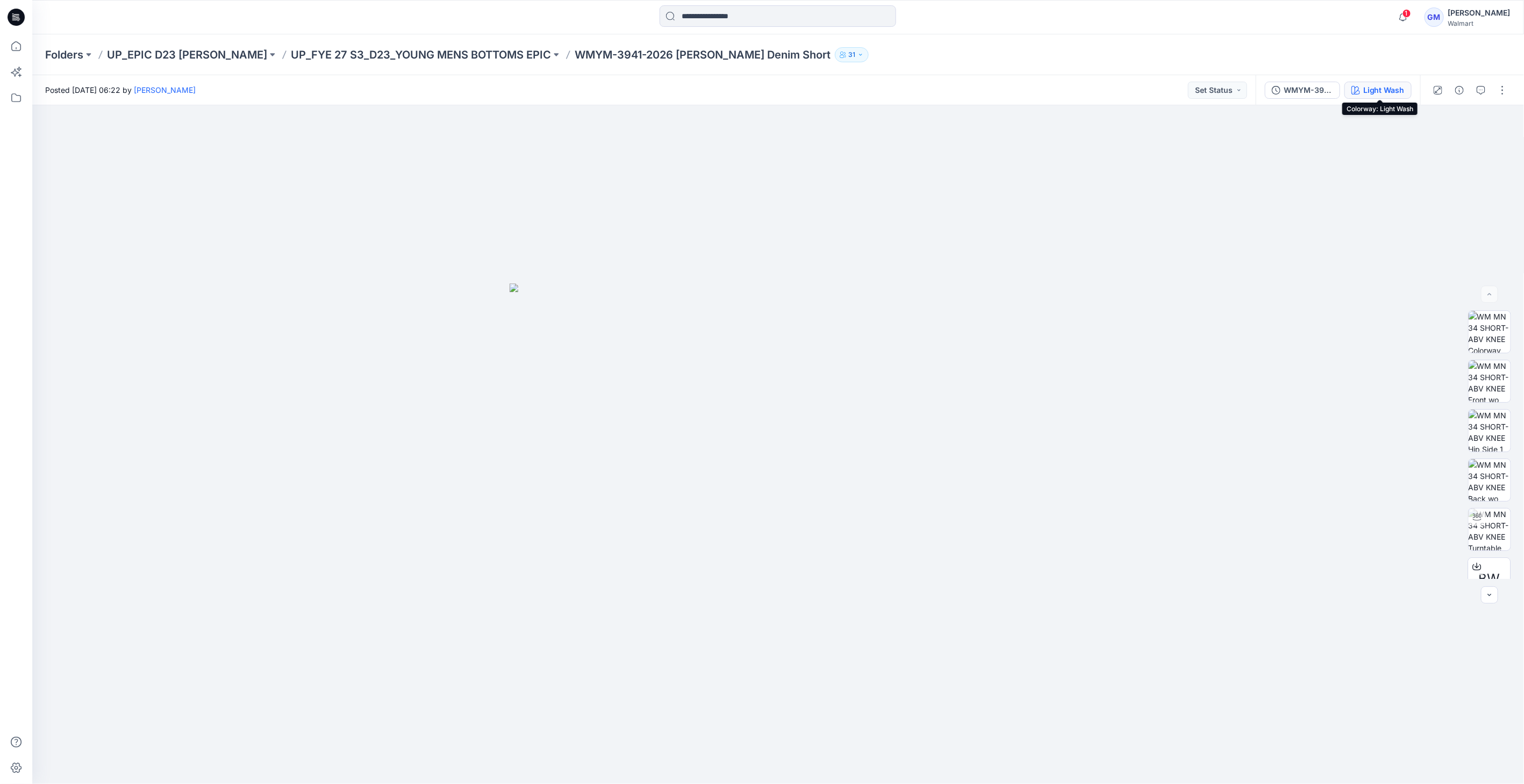
click at [1398, 84] on button "Light Wash" at bounding box center [1377, 90] width 68 height 17
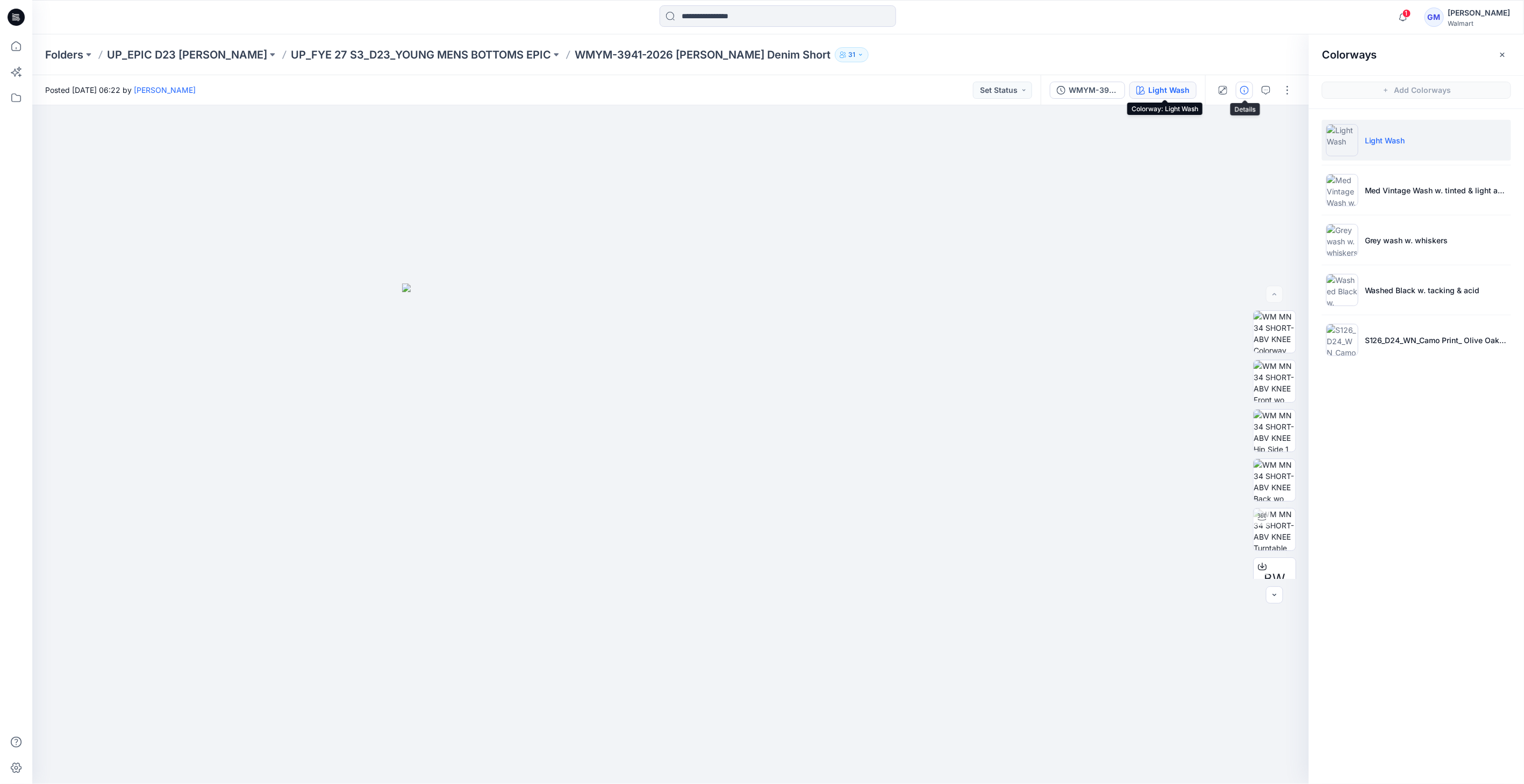
click at [1243, 92] on icon "button" at bounding box center [1243, 89] width 9 height 9
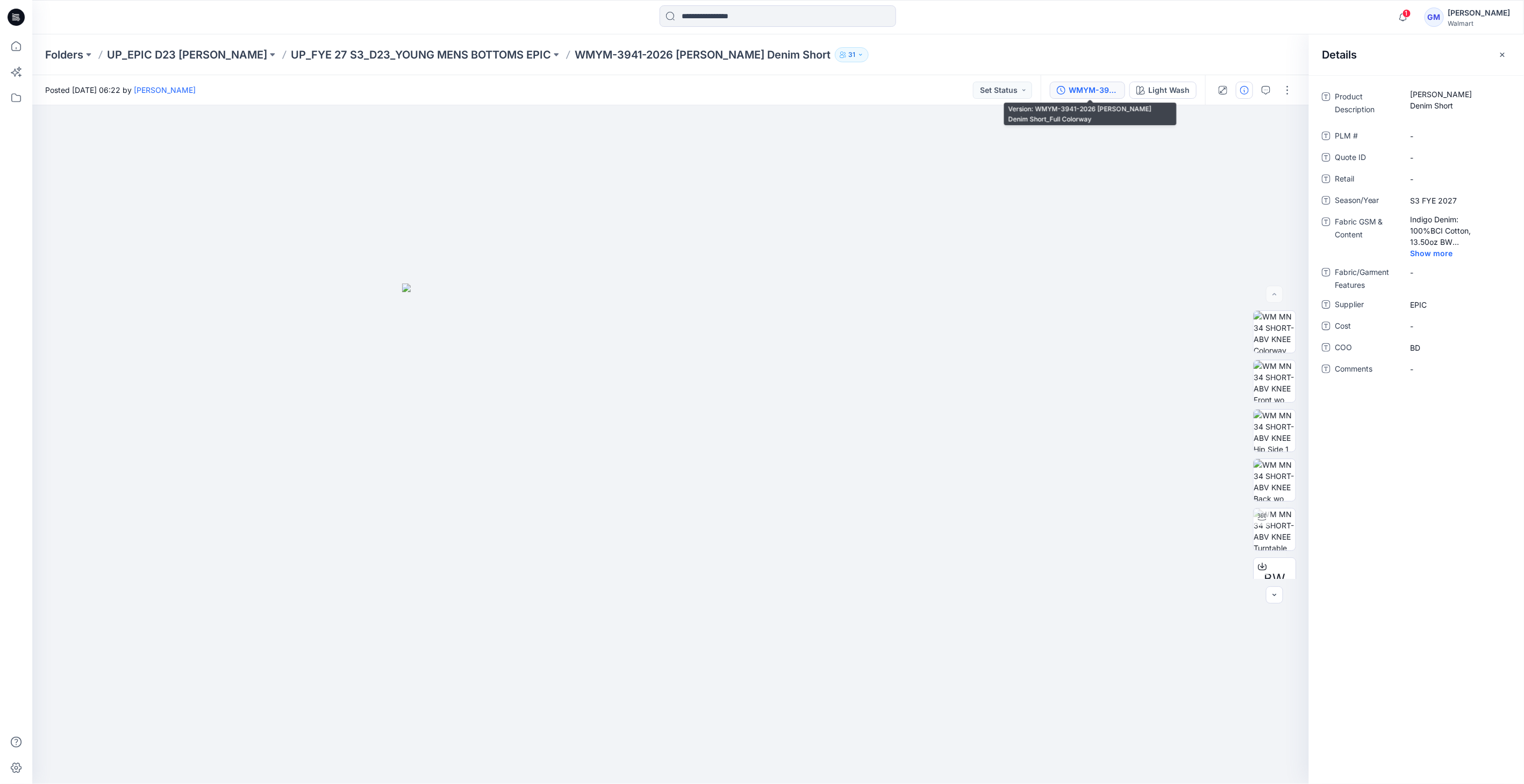
click at [1101, 86] on div "WMYM-3941-2026 [PERSON_NAME] Denim Short_Full Colorway" at bounding box center [1093, 90] width 49 height 11
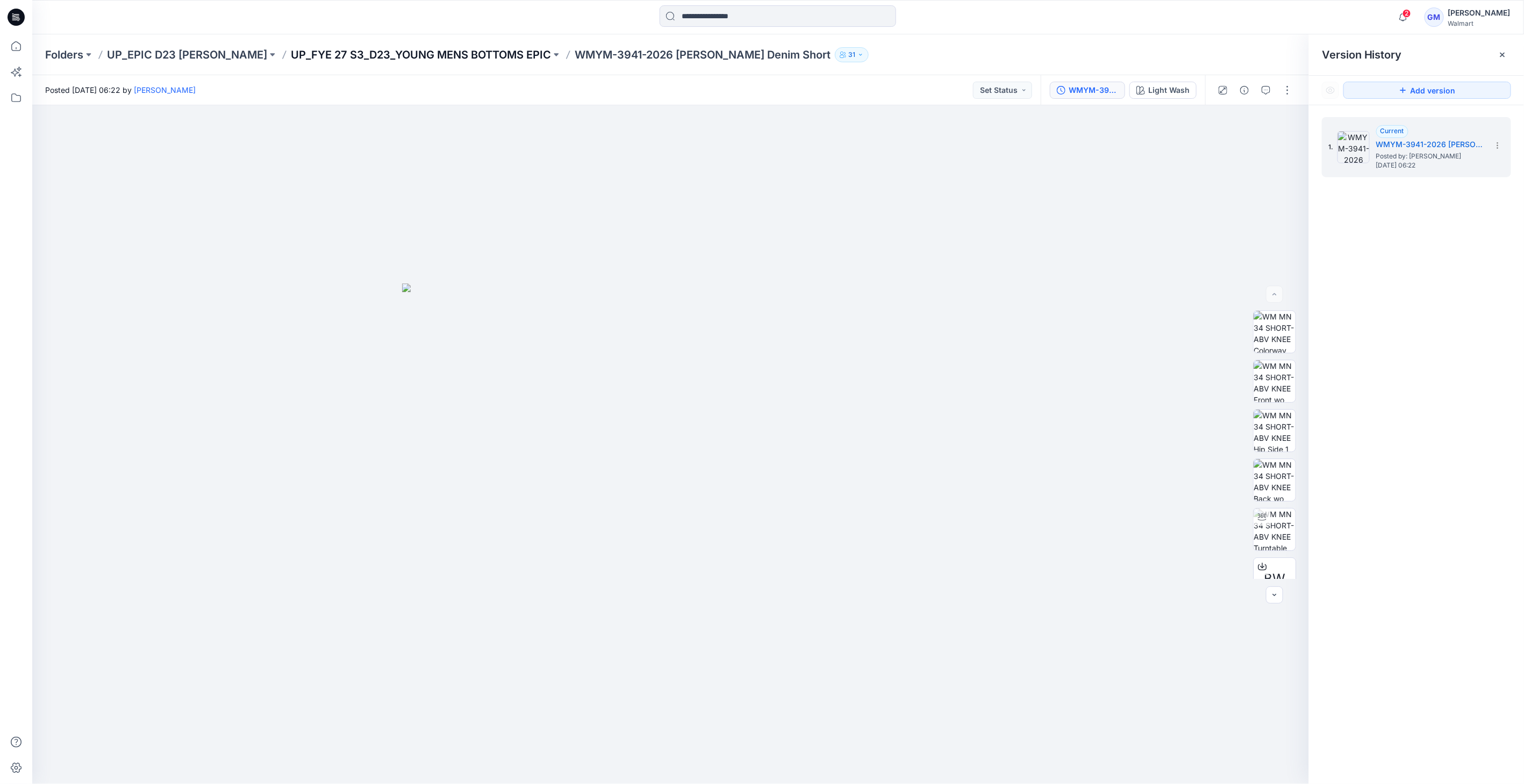
click at [398, 48] on p "UP_FYE 27 S3_D23_YOUNG MENS BOTTOMS EPIC" at bounding box center [420, 55] width 260 height 15
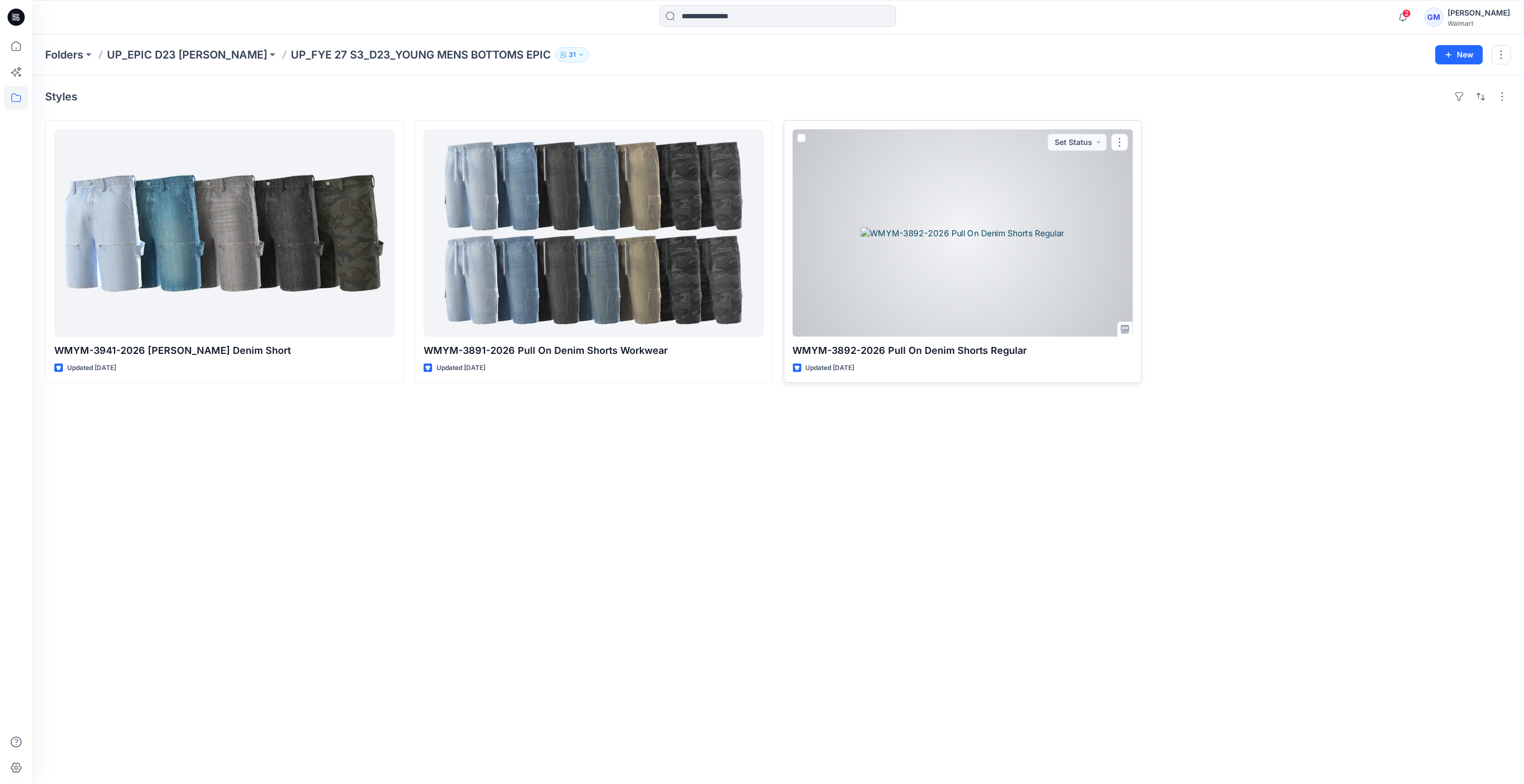
click at [983, 218] on div at bounding box center [962, 233] width 340 height 207
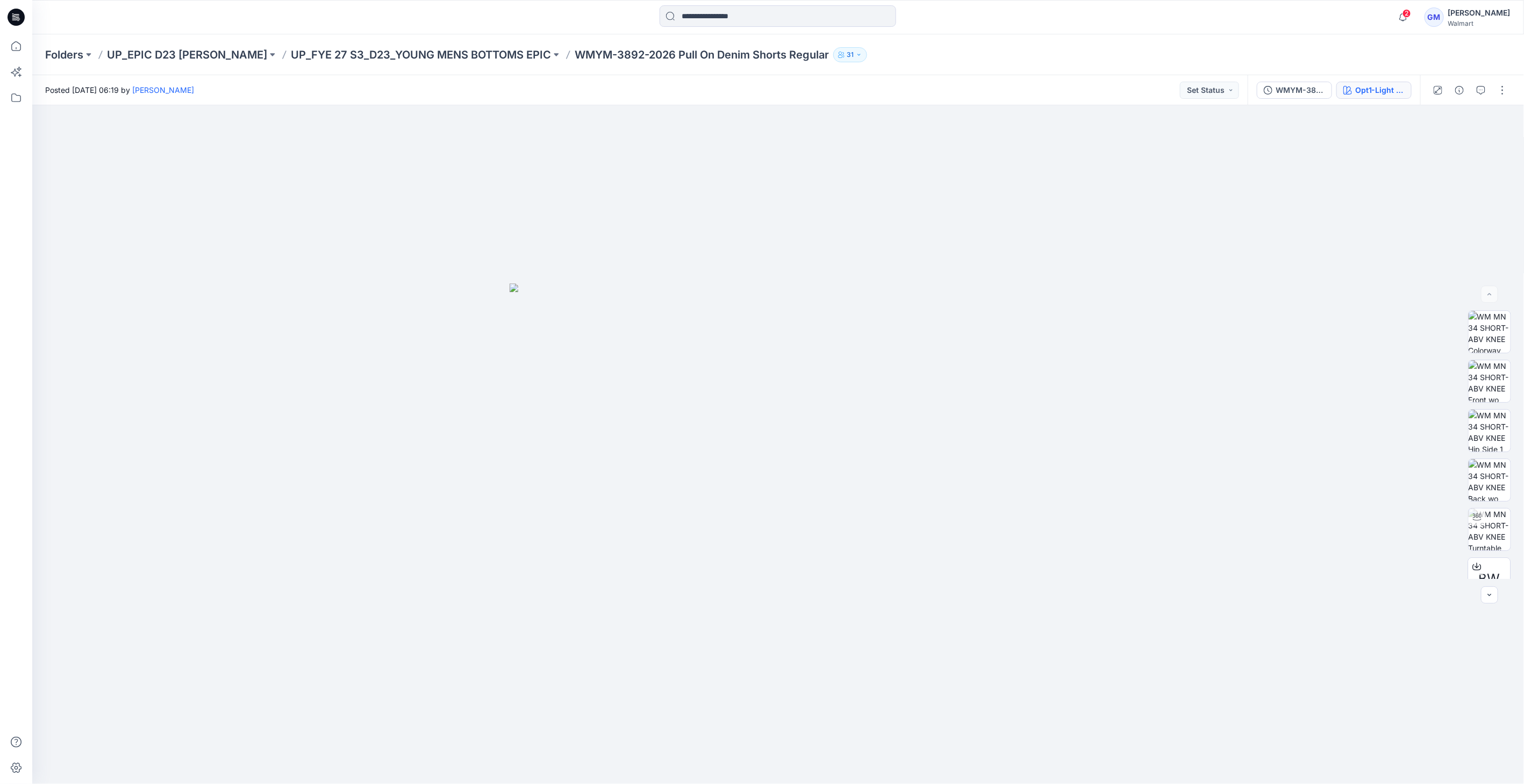
drag, startPoint x: 1361, startPoint y: 103, endPoint x: 1371, endPoint y: 94, distance: 13.5
click at [1365, 99] on div "WMYM-3892-2026_Rev1_Pull On Denim Shorts Regular_Full Colorway Opt1-Light Wash" at bounding box center [1333, 90] width 172 height 30
click at [1373, 93] on div "Opt1-Light Wash" at bounding box center [1379, 90] width 49 height 11
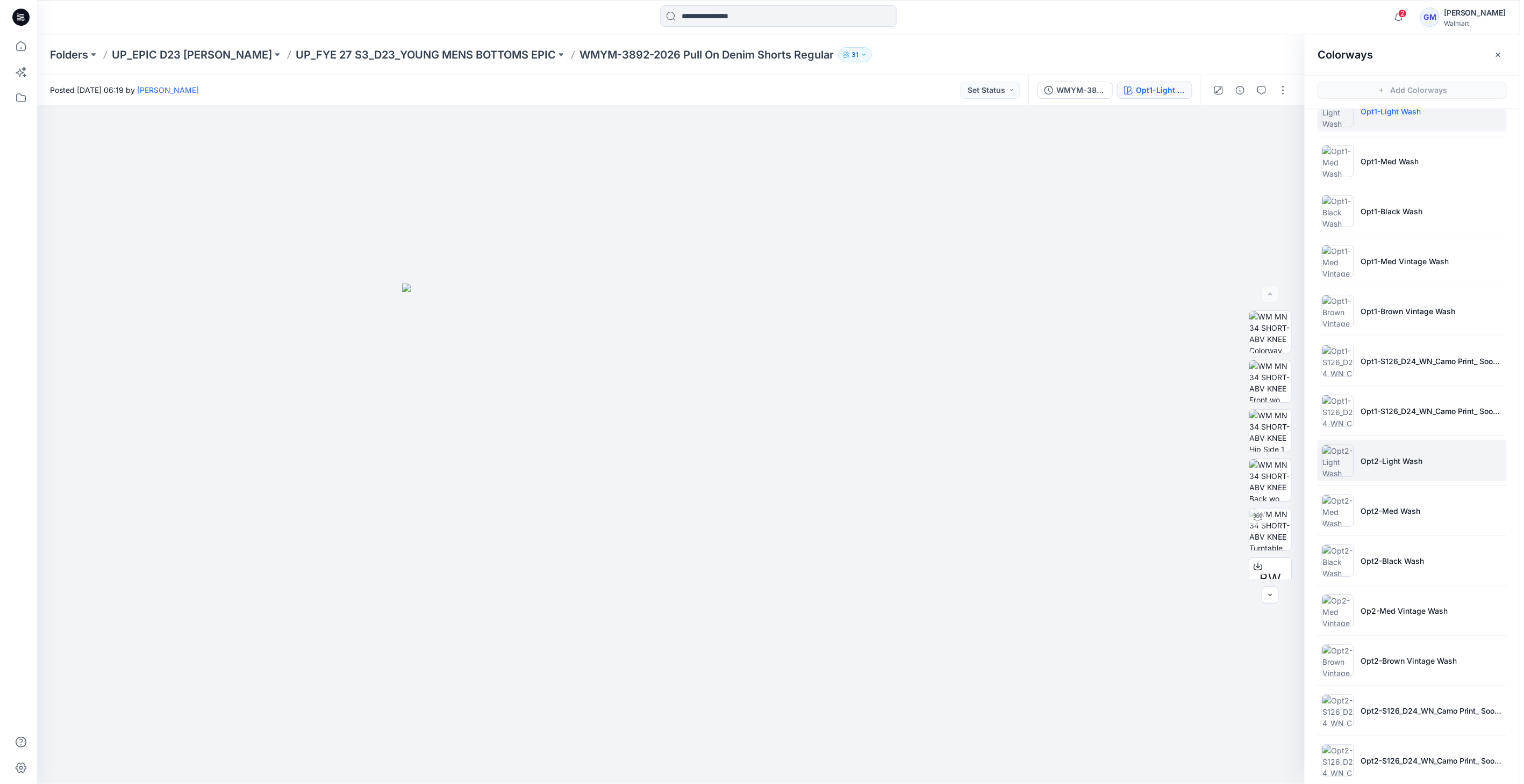
scroll to position [40, 0]
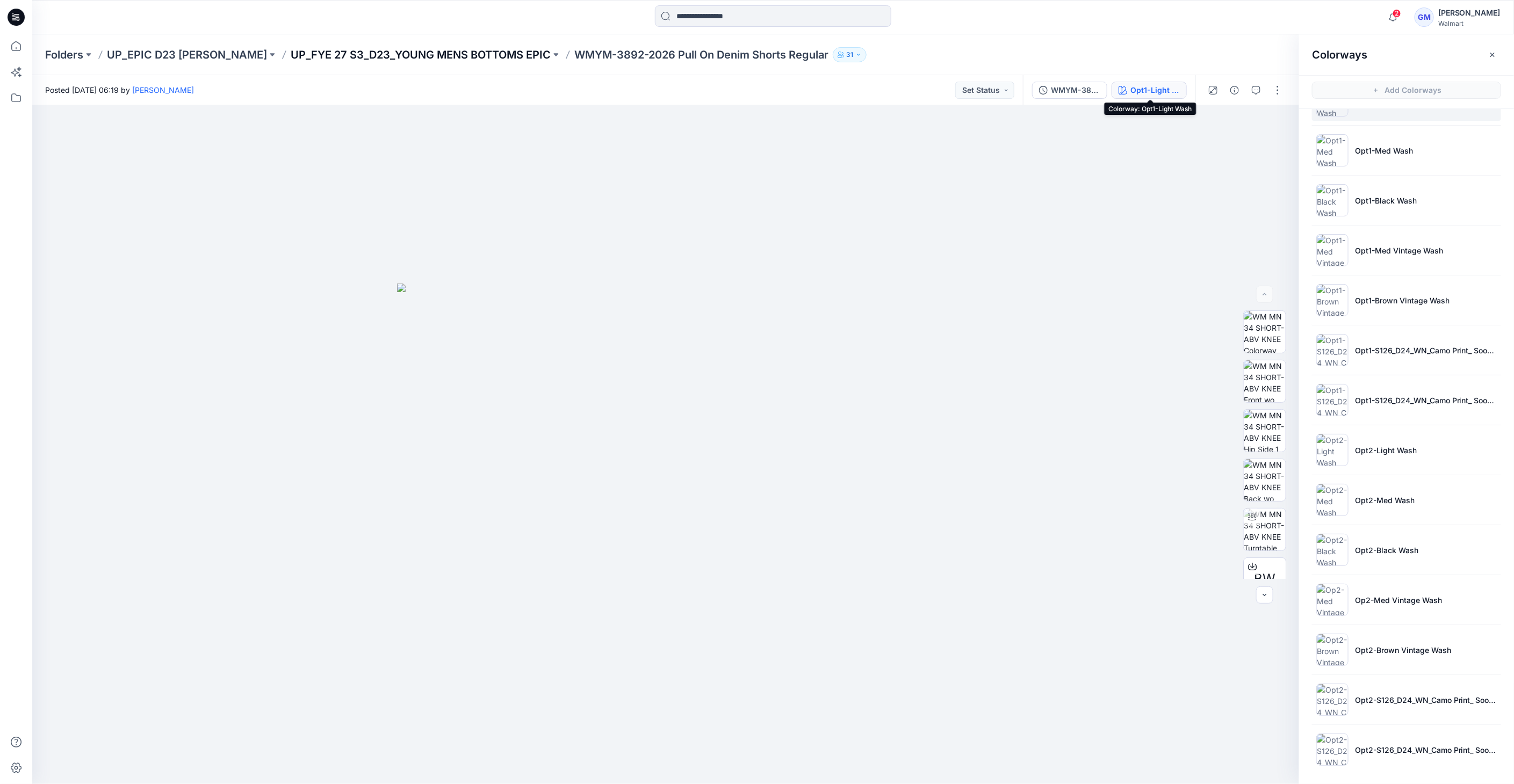
click at [498, 60] on p "UP_FYE 27 S3_D23_YOUNG MENS BOTTOMS EPIC" at bounding box center [420, 55] width 260 height 15
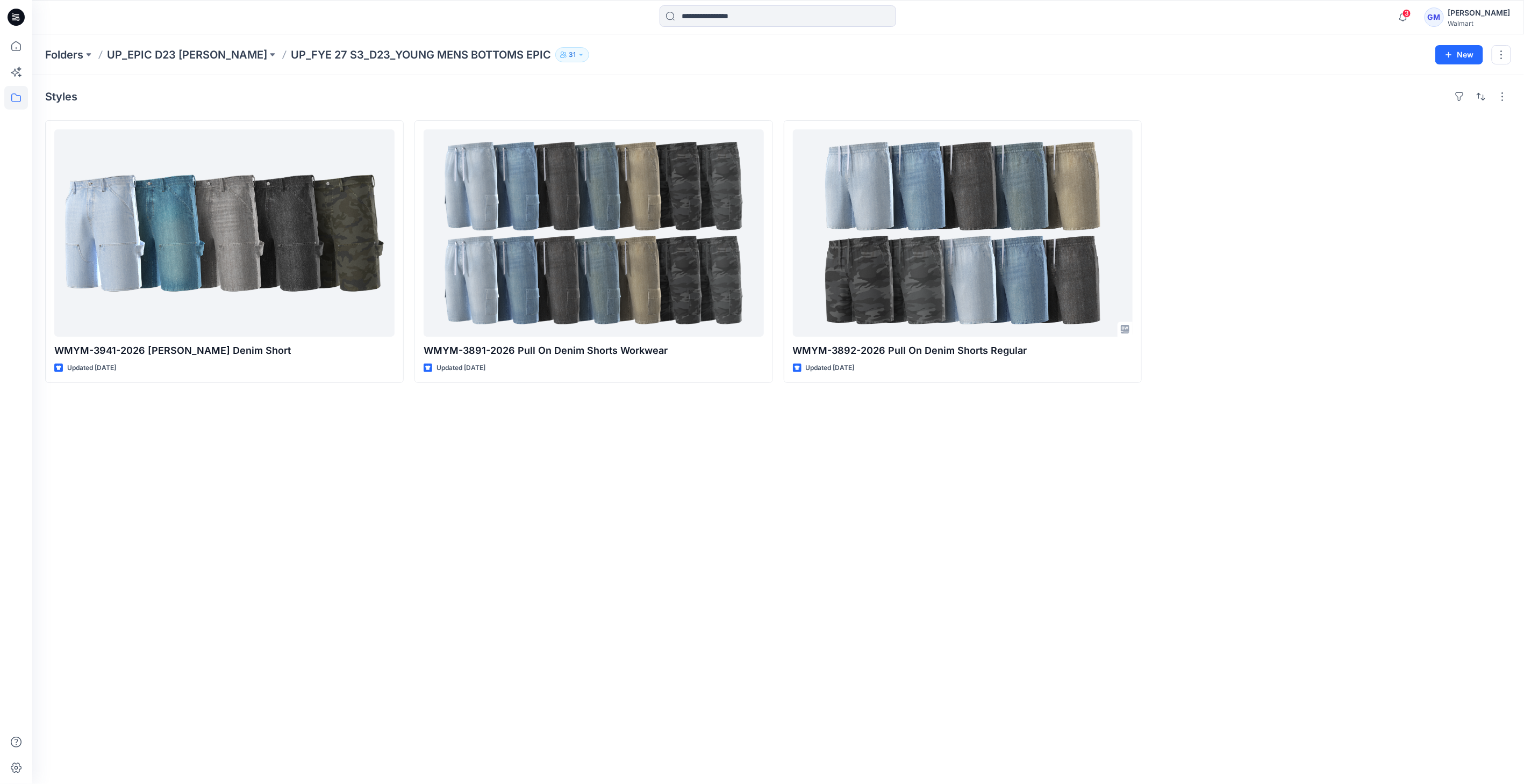
drag, startPoint x: 671, startPoint y: 492, endPoint x: 678, endPoint y: 387, distance: 105.2
click at [672, 487] on div "Styles WMYM-3941-2026 [PERSON_NAME] Denim Short Updated [DATE] WMYM-3891-2026 P…" at bounding box center [778, 429] width 1492 height 709
click at [749, 18] on input at bounding box center [778, 16] width 236 height 22
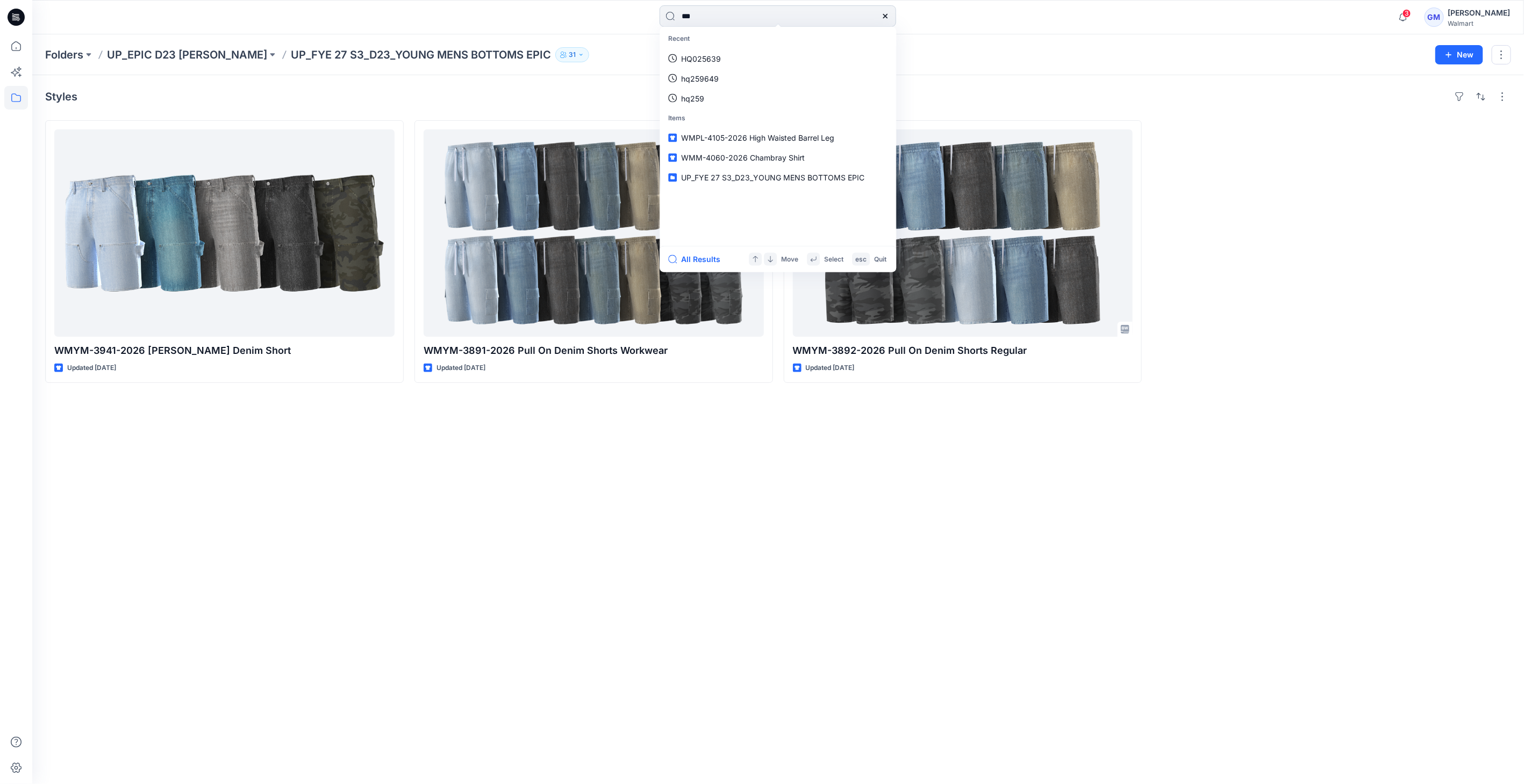
type input "****"
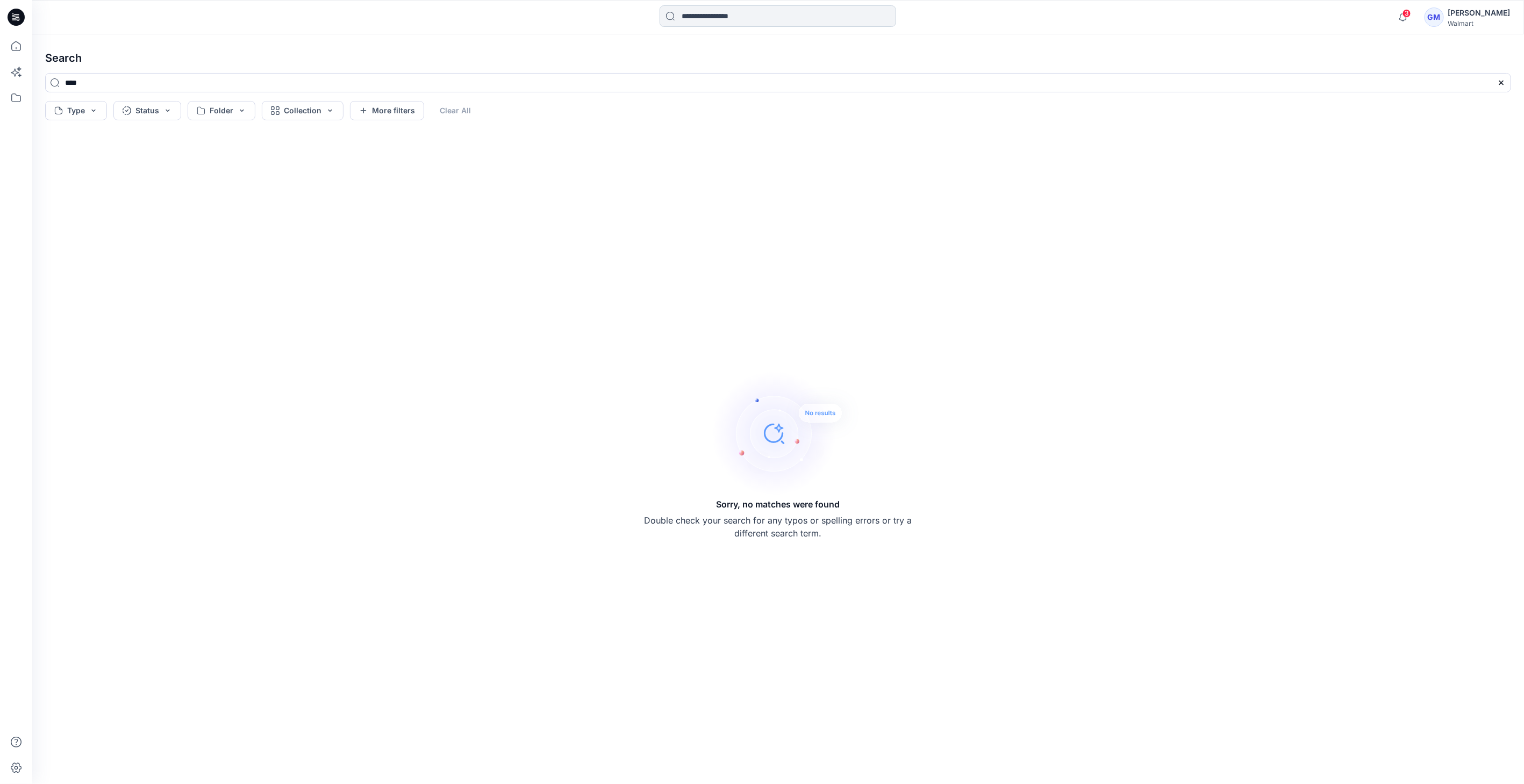
click at [822, 11] on input at bounding box center [778, 16] width 236 height 22
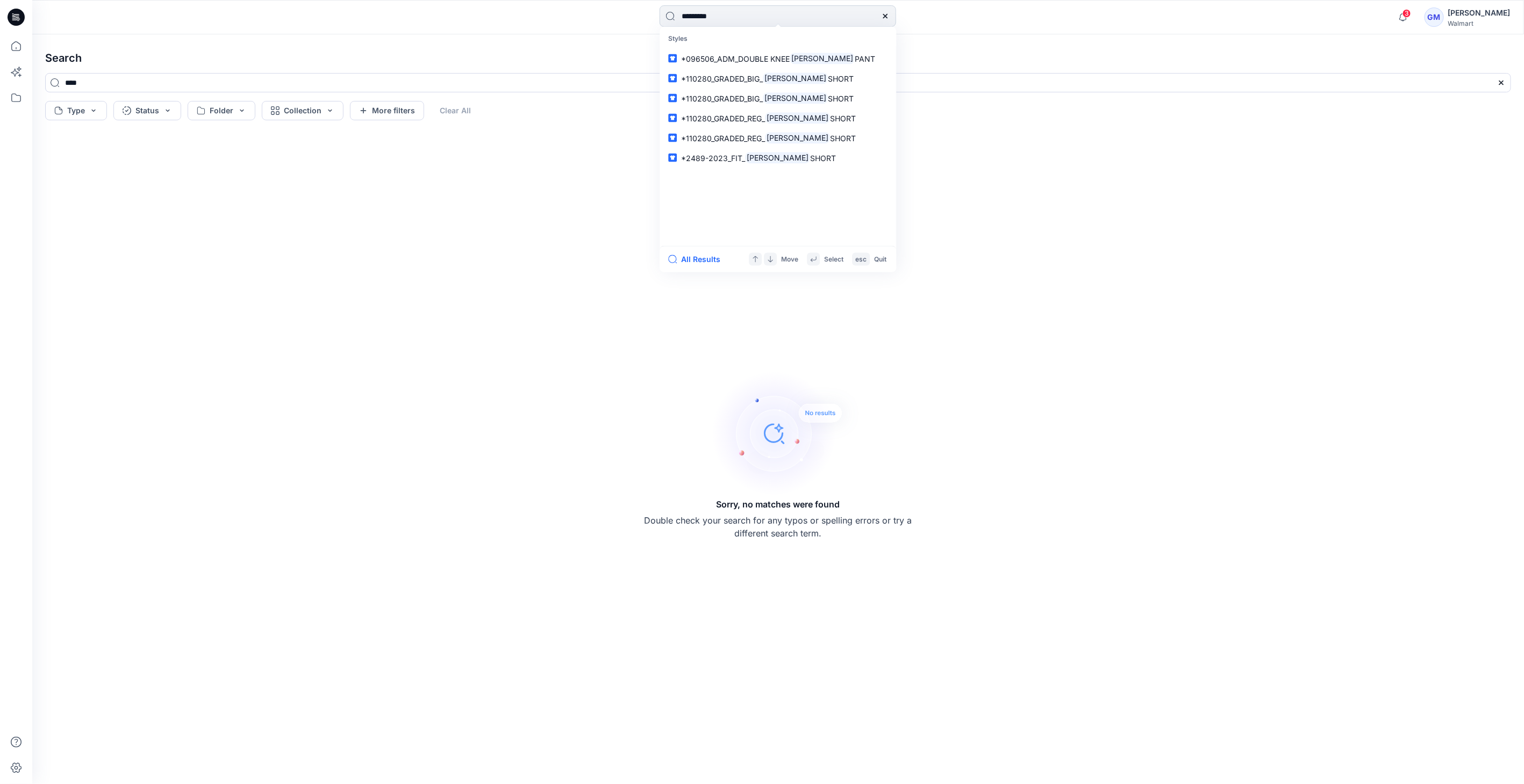
type input "*********"
